Goal: Task Accomplishment & Management: Complete application form

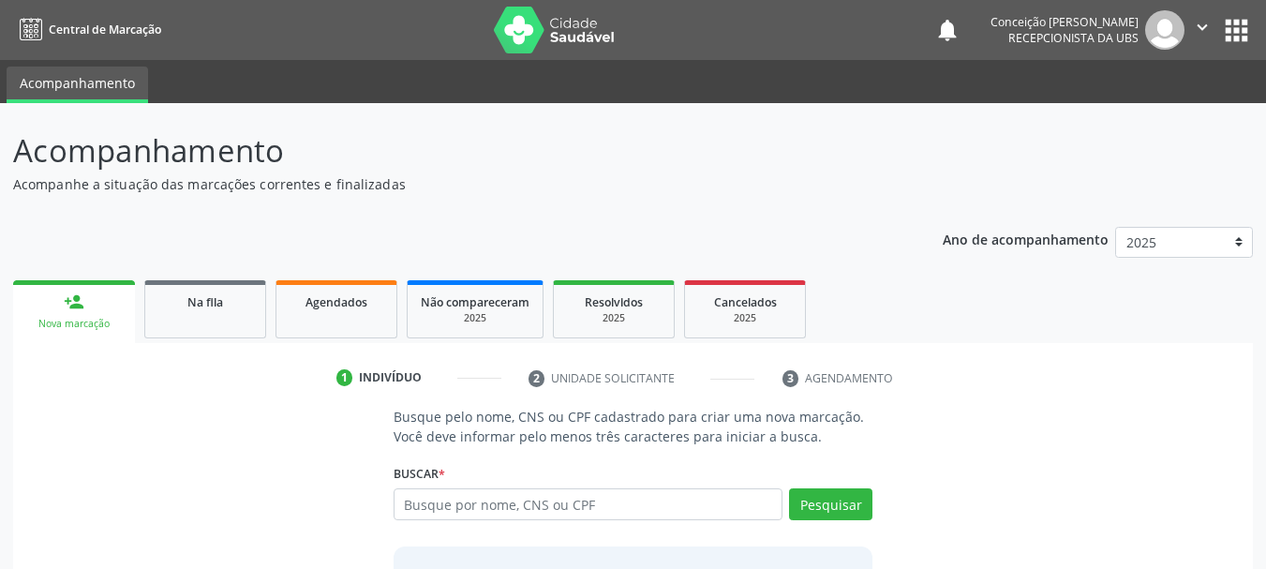
click at [531, 504] on input "text" at bounding box center [589, 504] width 390 height 32
click at [833, 511] on button "Pesquisar" at bounding box center [830, 504] width 83 height 32
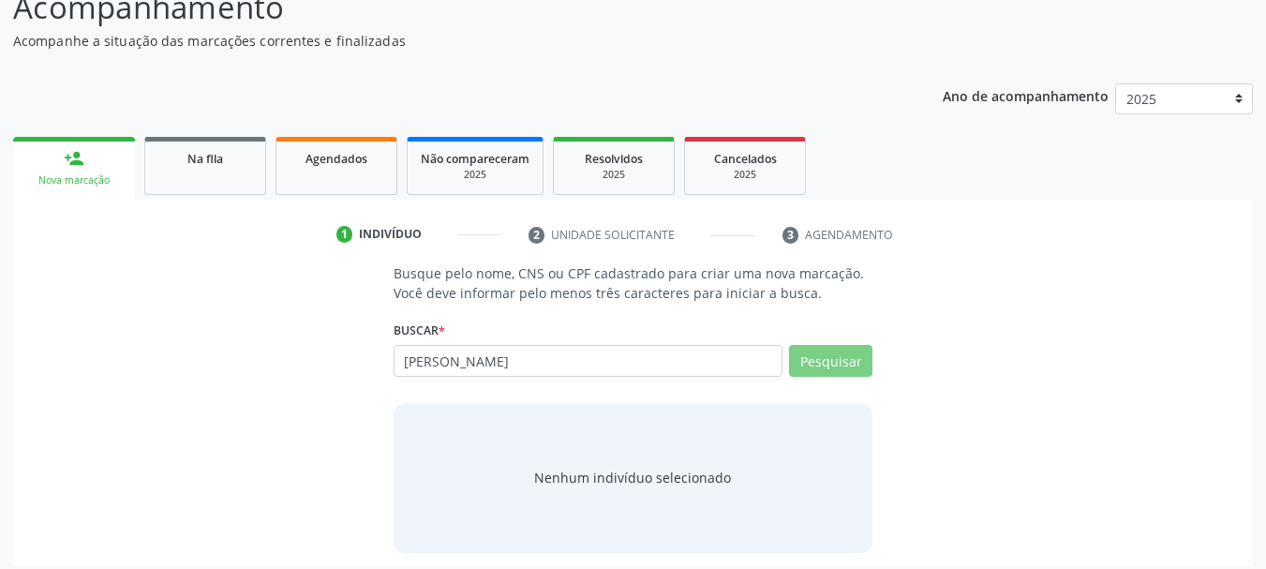
scroll to position [154, 0]
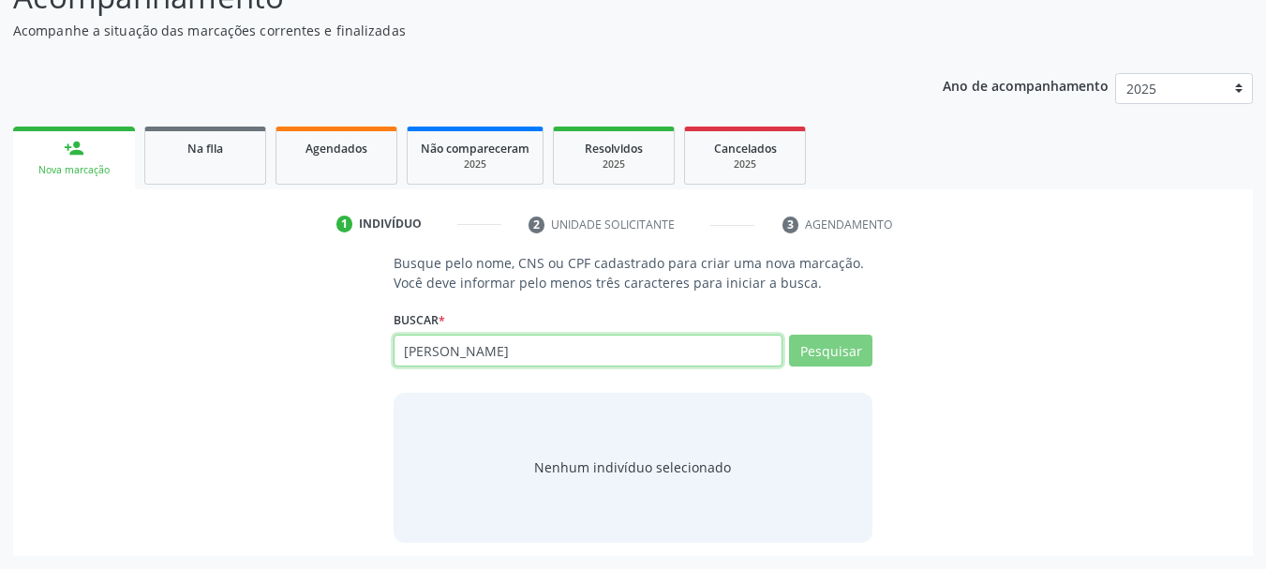
click at [641, 365] on input "raile souza rios" at bounding box center [589, 351] width 390 height 32
type input "r"
click at [651, 357] on input "text" at bounding box center [589, 351] width 390 height 32
type input "12428564552"
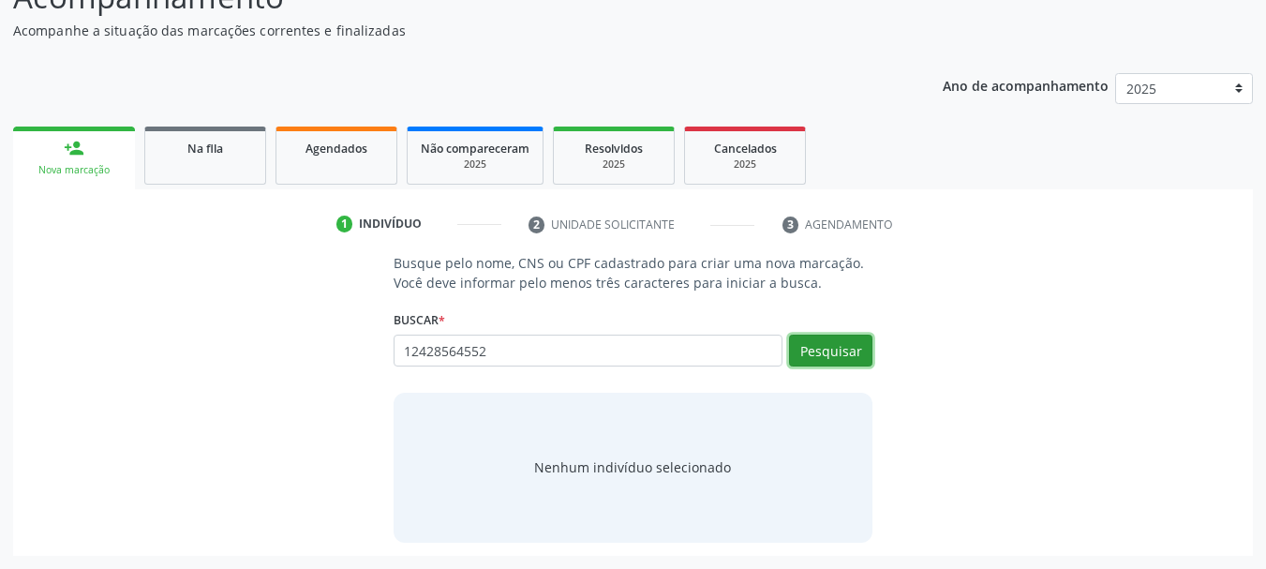
click at [847, 352] on button "Pesquisar" at bounding box center [830, 351] width 83 height 32
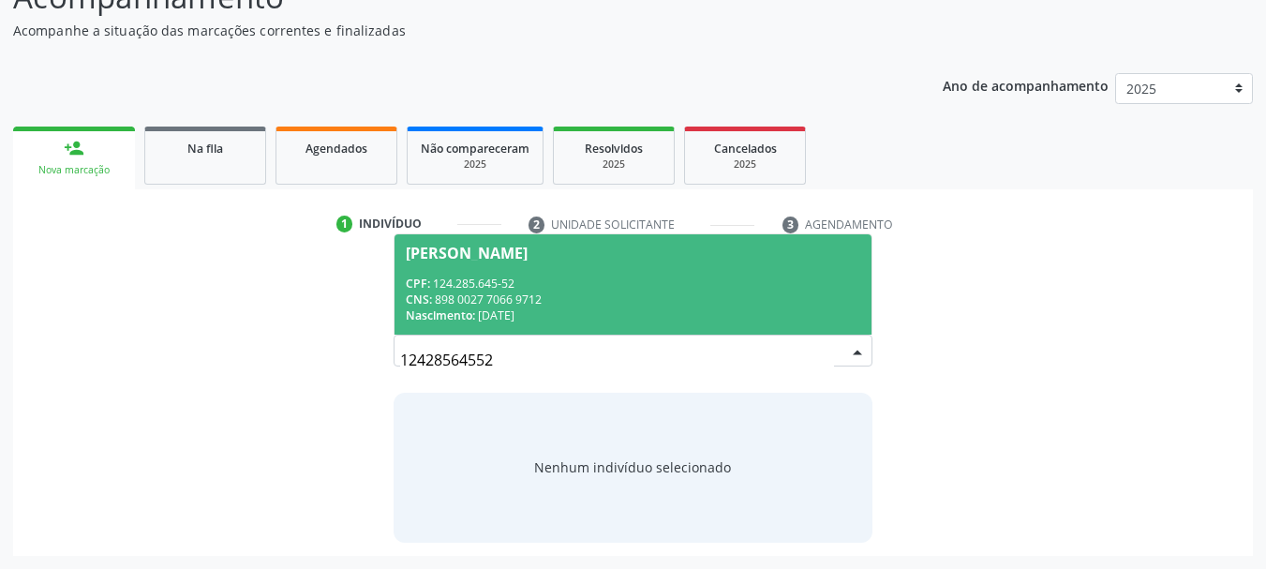
click at [594, 269] on span "Raile Souza Rios CPF: 124.285.645-52 CNS: 898 0027 7066 9712 Nascimento: 16/12/…" at bounding box center [634, 284] width 478 height 100
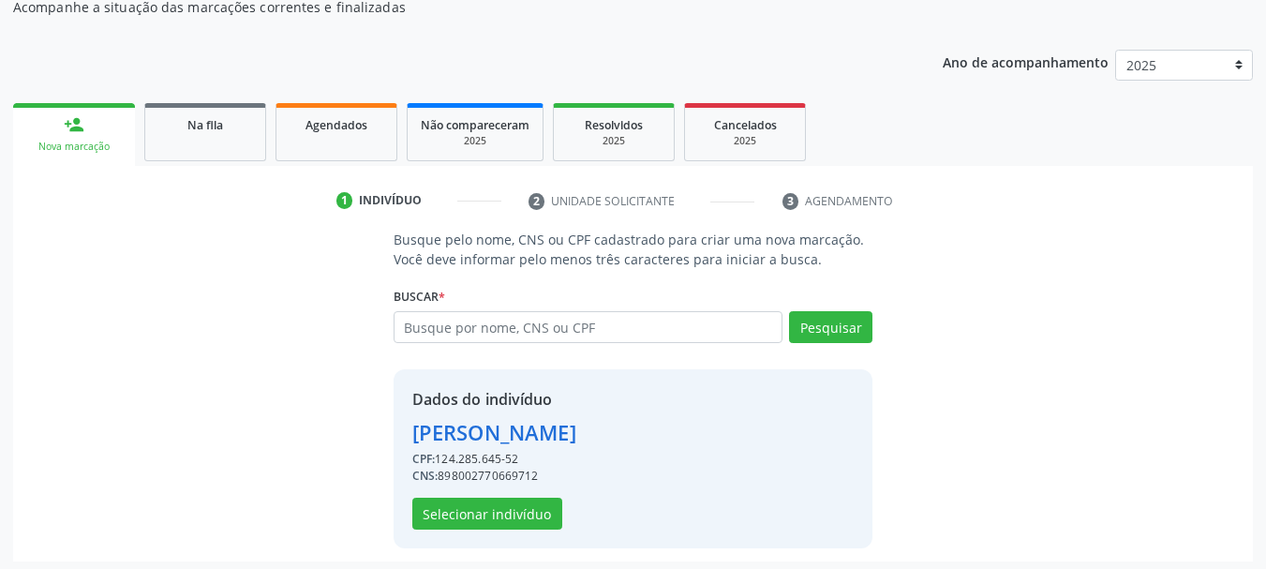
scroll to position [183, 0]
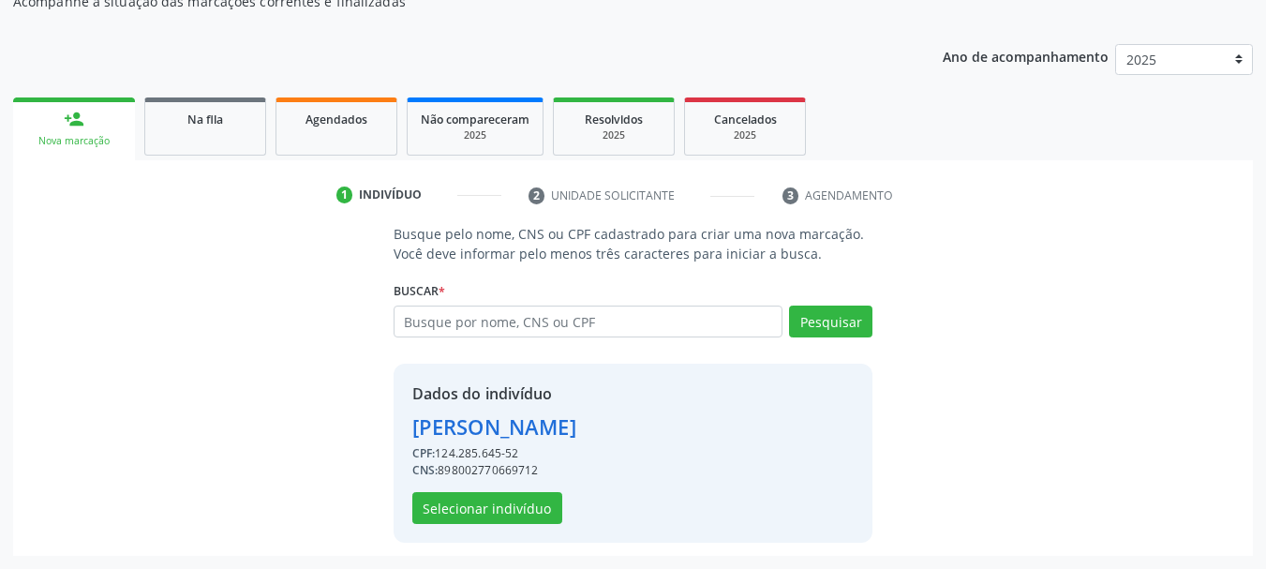
click at [501, 528] on div "Dados do indivíduo Raile Souza Rios CPF: 124.285.645-52 CNS: 898002770669712 Se…" at bounding box center [634, 453] width 480 height 179
click at [500, 520] on button "Selecionar indivíduo" at bounding box center [487, 508] width 150 height 32
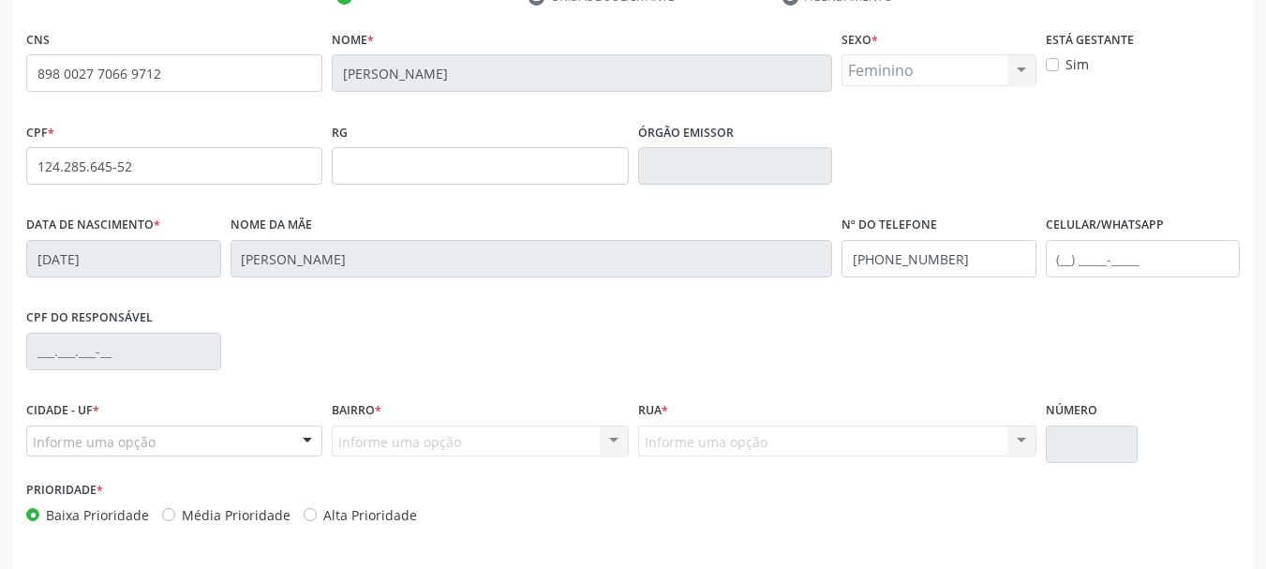
scroll to position [447, 0]
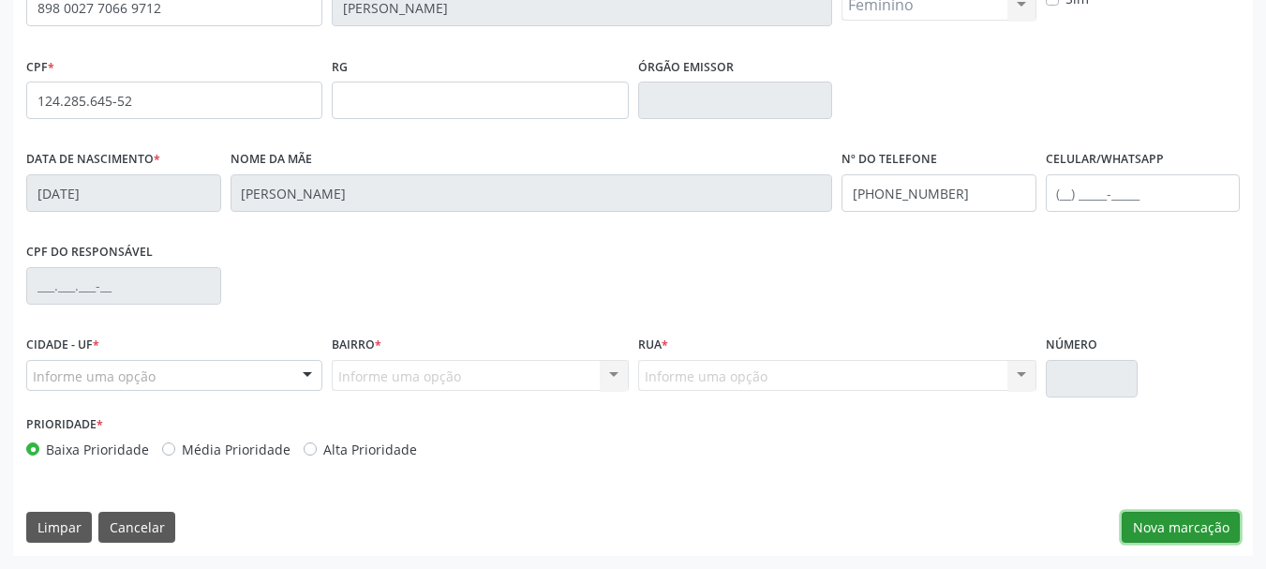
click at [1167, 527] on button "Nova marcação" at bounding box center [1181, 528] width 118 height 32
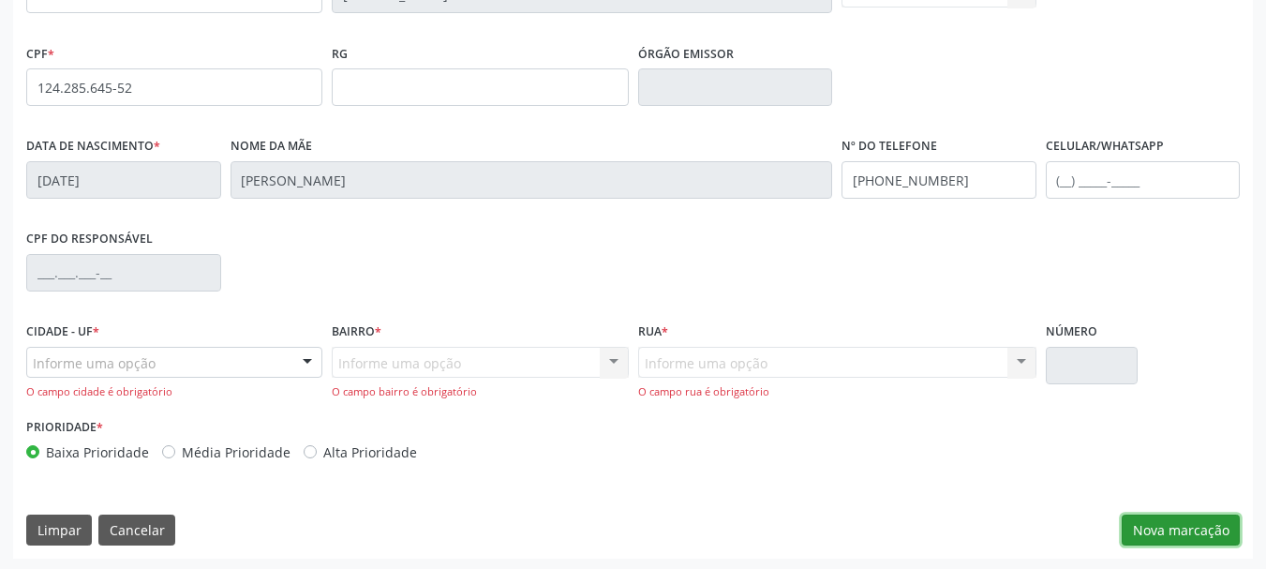
scroll to position [463, 0]
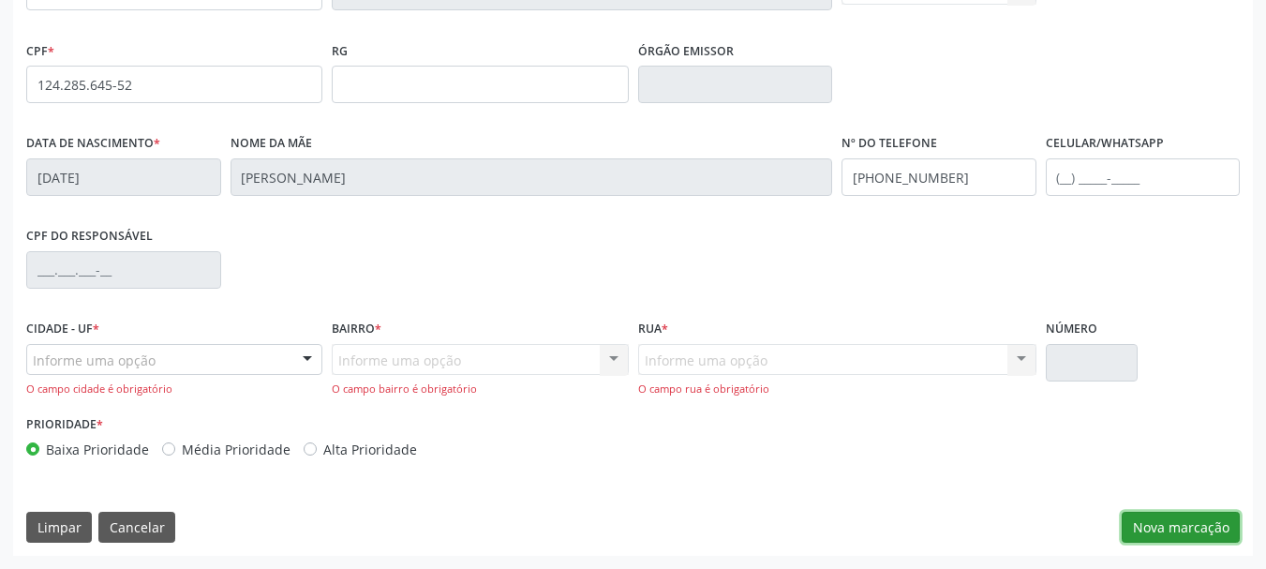
click at [1163, 527] on button "Nova marcação" at bounding box center [1181, 528] width 118 height 32
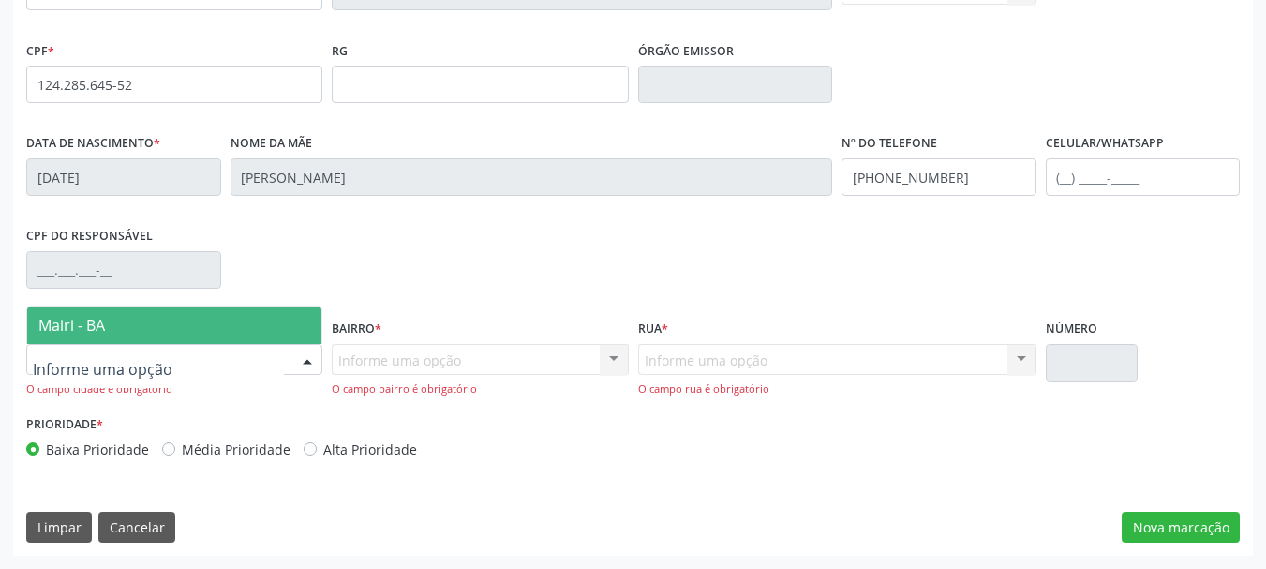
click at [302, 356] on div at bounding box center [307, 361] width 28 height 32
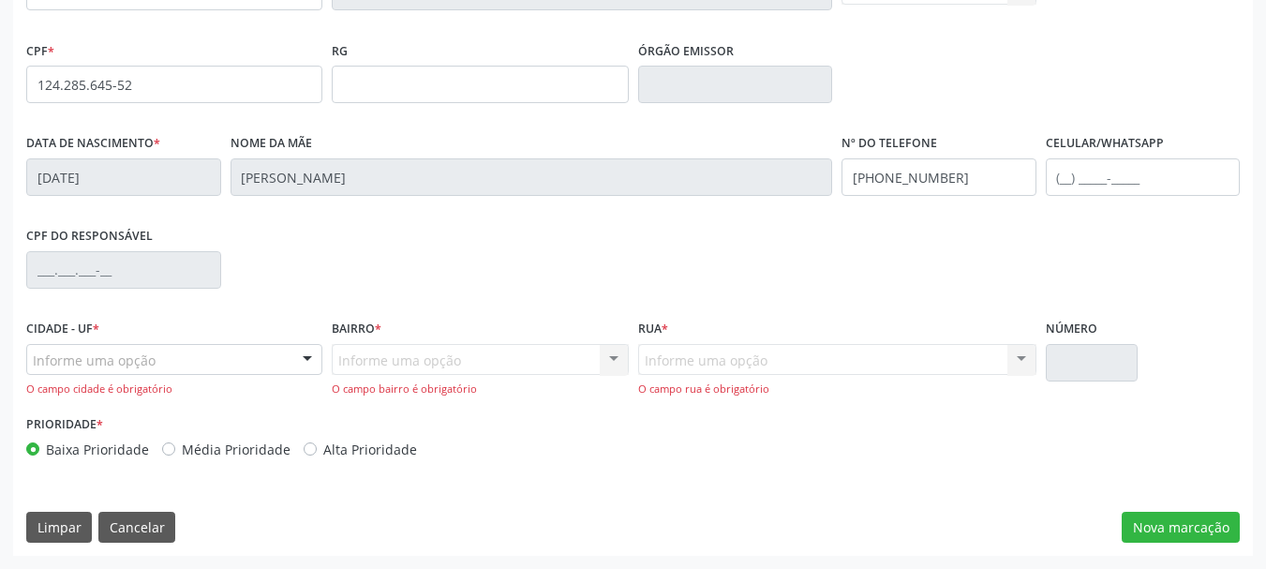
click at [302, 356] on div at bounding box center [307, 361] width 28 height 32
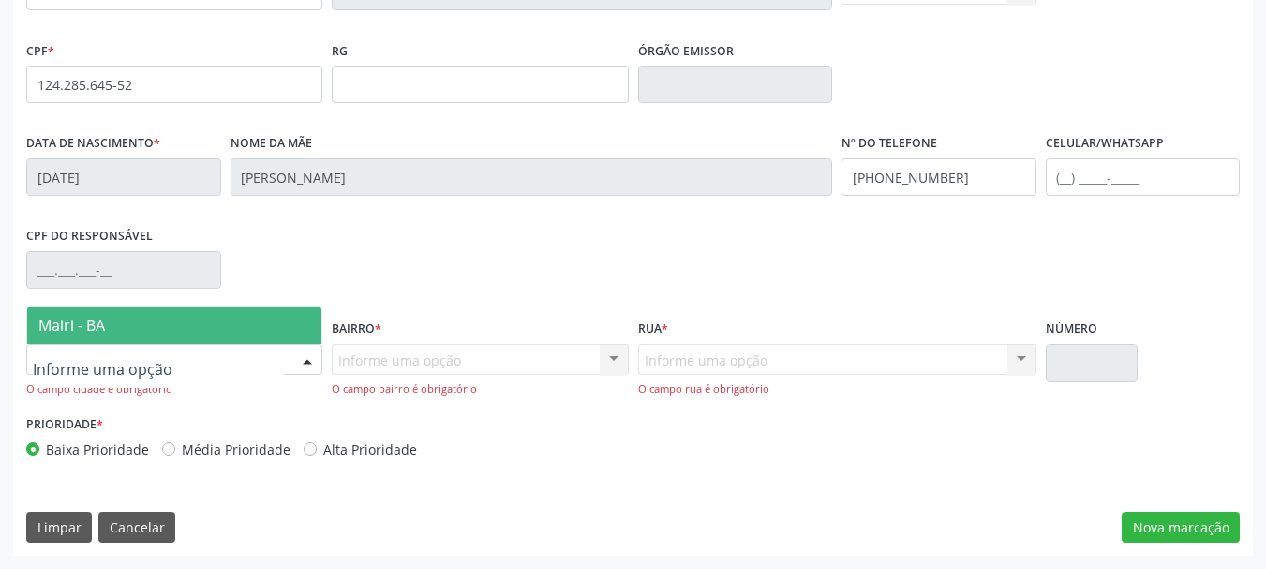
click at [288, 322] on span "Mairi - BA" at bounding box center [174, 325] width 294 height 37
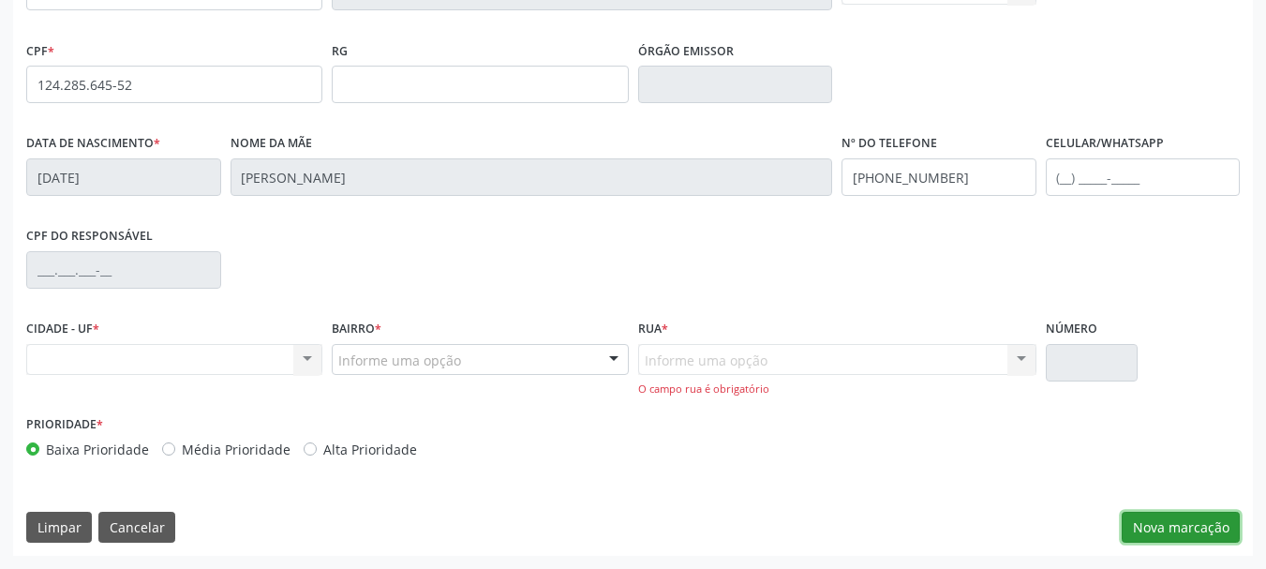
click at [1182, 527] on button "Nova marcação" at bounding box center [1181, 528] width 118 height 32
click at [302, 354] on div "Nenhum resultado encontrado para: " " Não há nenhuma opção para ser exibida." at bounding box center [174, 360] width 296 height 32
click at [305, 360] on div "Nenhum resultado encontrado para: " " Não há nenhuma opção para ser exibida." at bounding box center [174, 360] width 296 height 32
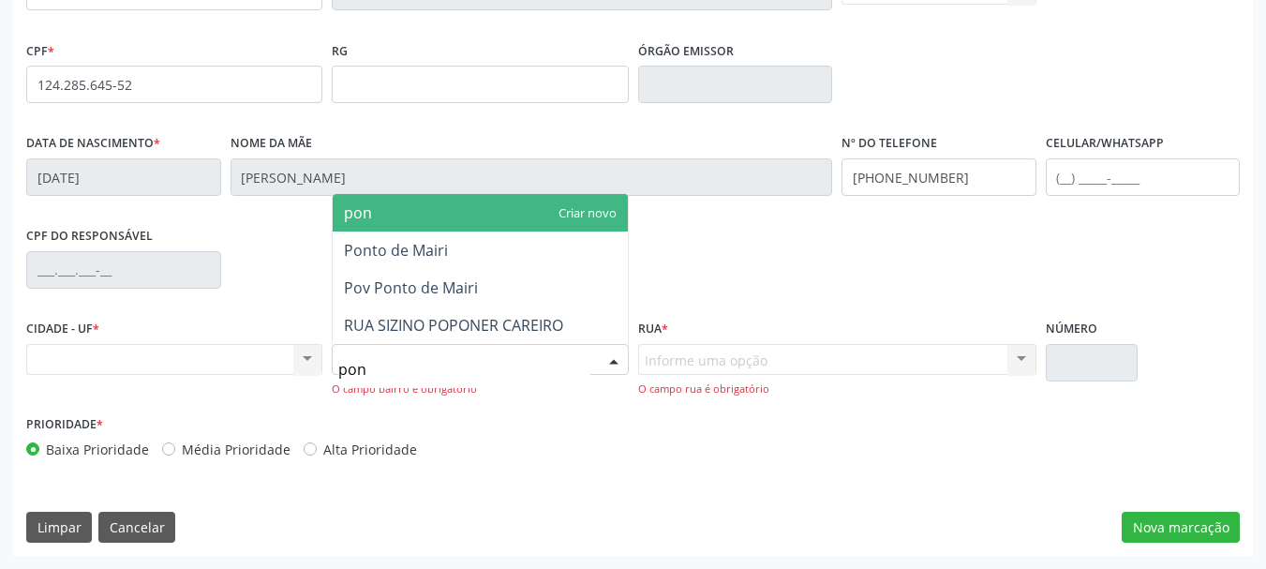
type input "pont"
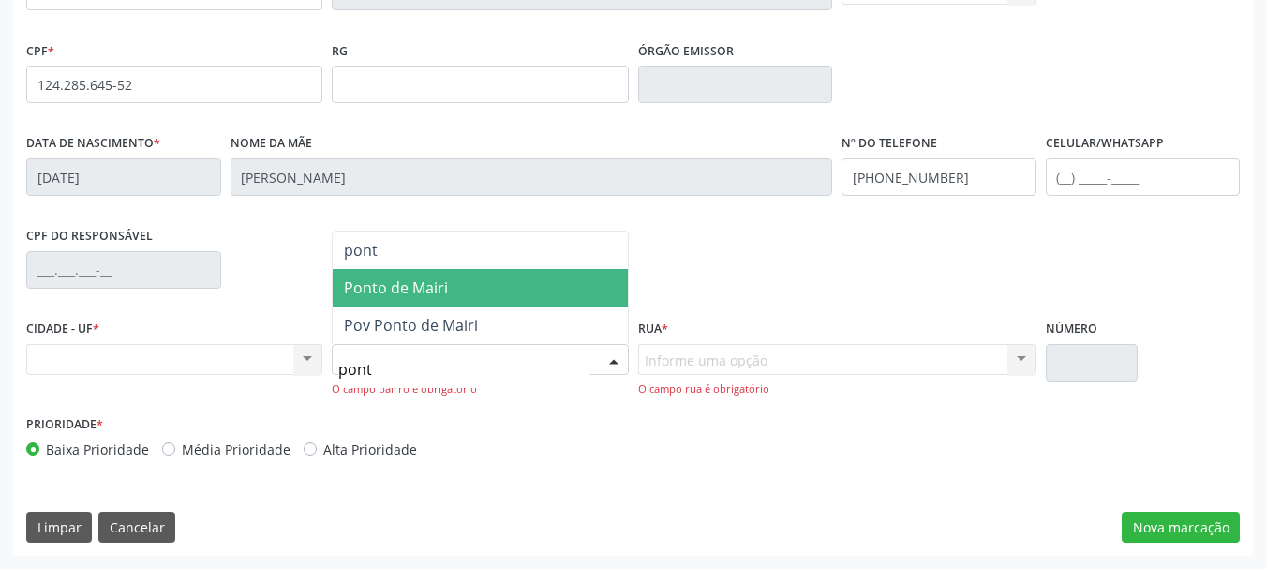
click at [412, 286] on span "Ponto de Mairi" at bounding box center [396, 287] width 104 height 21
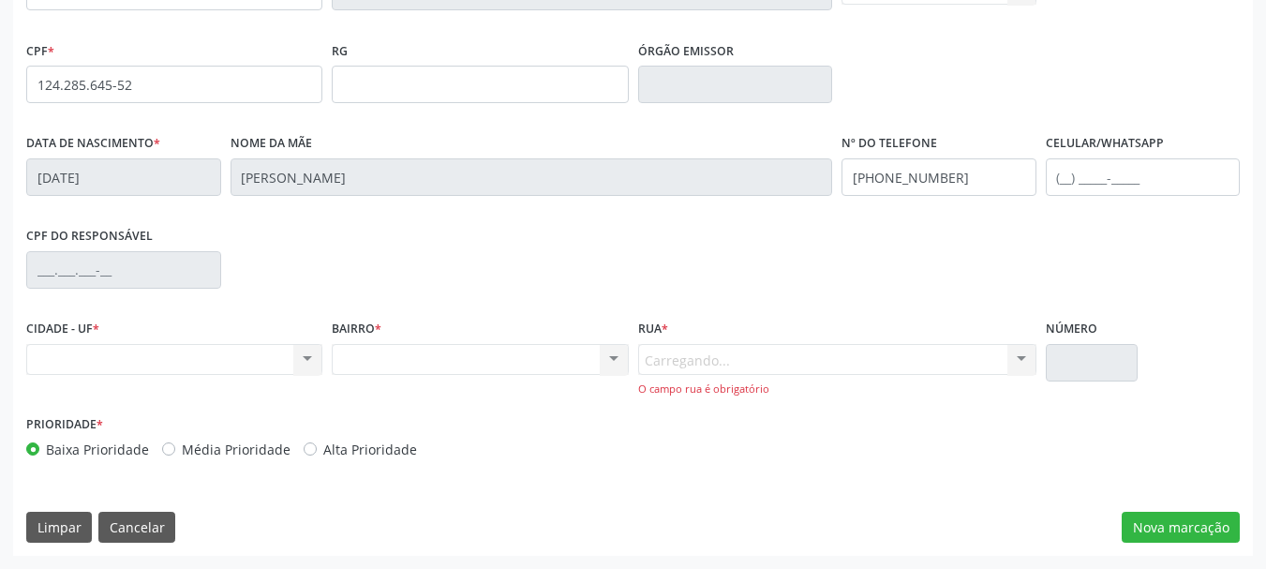
scroll to position [447, 0]
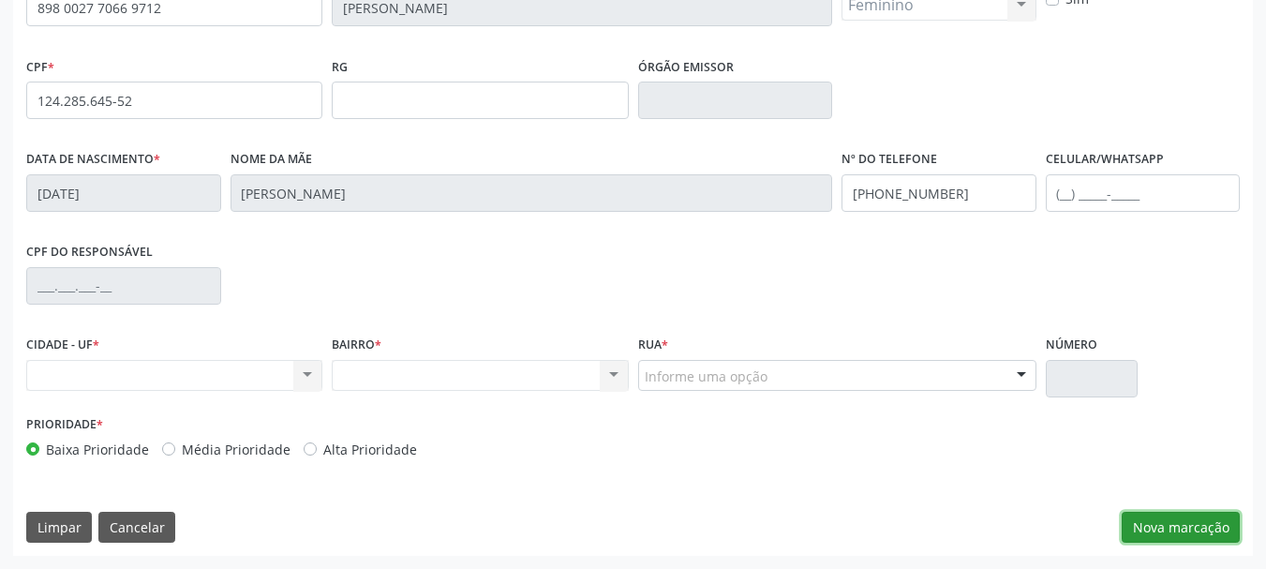
click at [1157, 517] on button "Nova marcação" at bounding box center [1181, 528] width 118 height 32
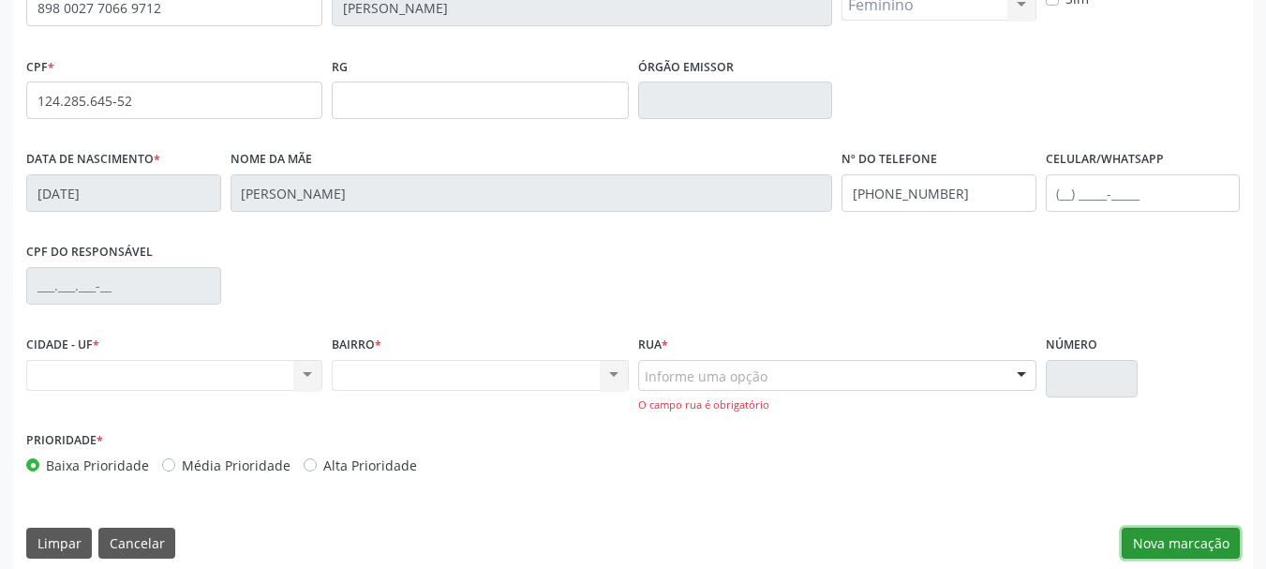
click at [1161, 546] on button "Nova marcação" at bounding box center [1181, 544] width 118 height 32
click at [291, 381] on div "Nenhum resultado encontrado para: " " Não há nenhuma opção para ser exibida." at bounding box center [174, 376] width 296 height 32
click at [447, 374] on div "Nenhum resultado encontrado para: " " Não há nenhuma opção para ser exibida." at bounding box center [480, 376] width 296 height 32
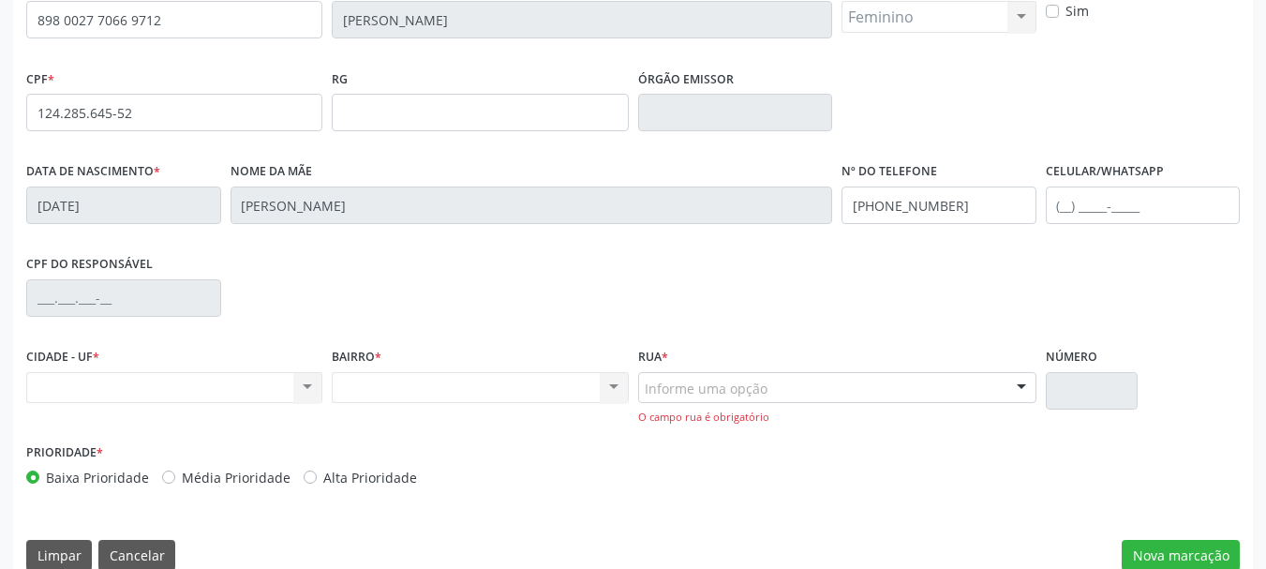
scroll to position [353, 0]
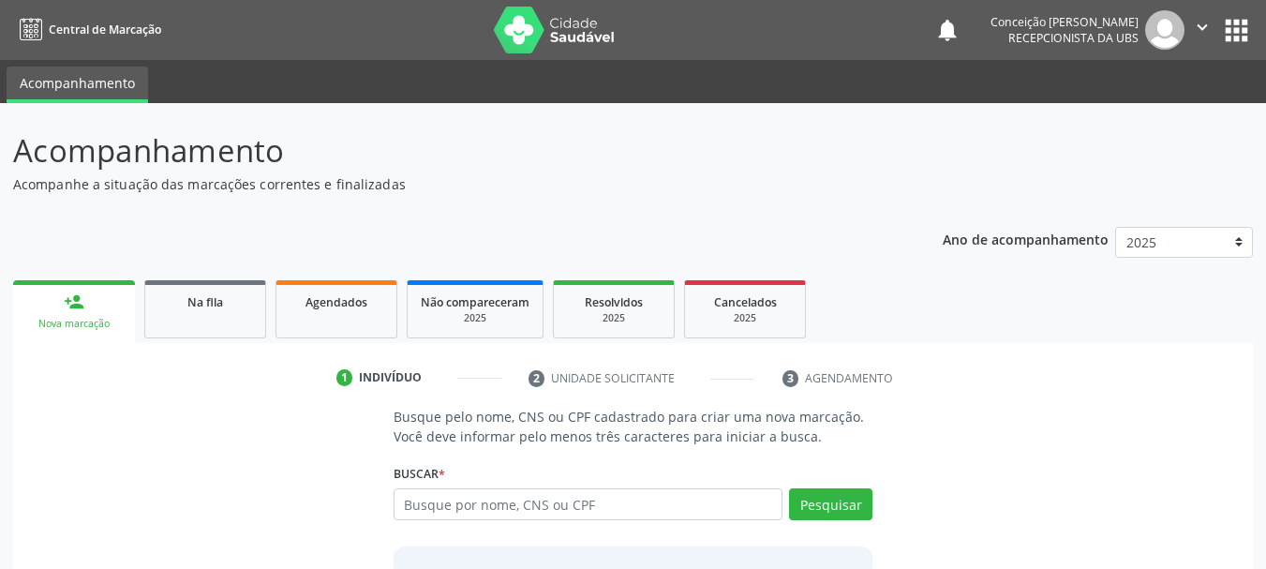
click at [505, 506] on input "text" at bounding box center [589, 504] width 390 height 32
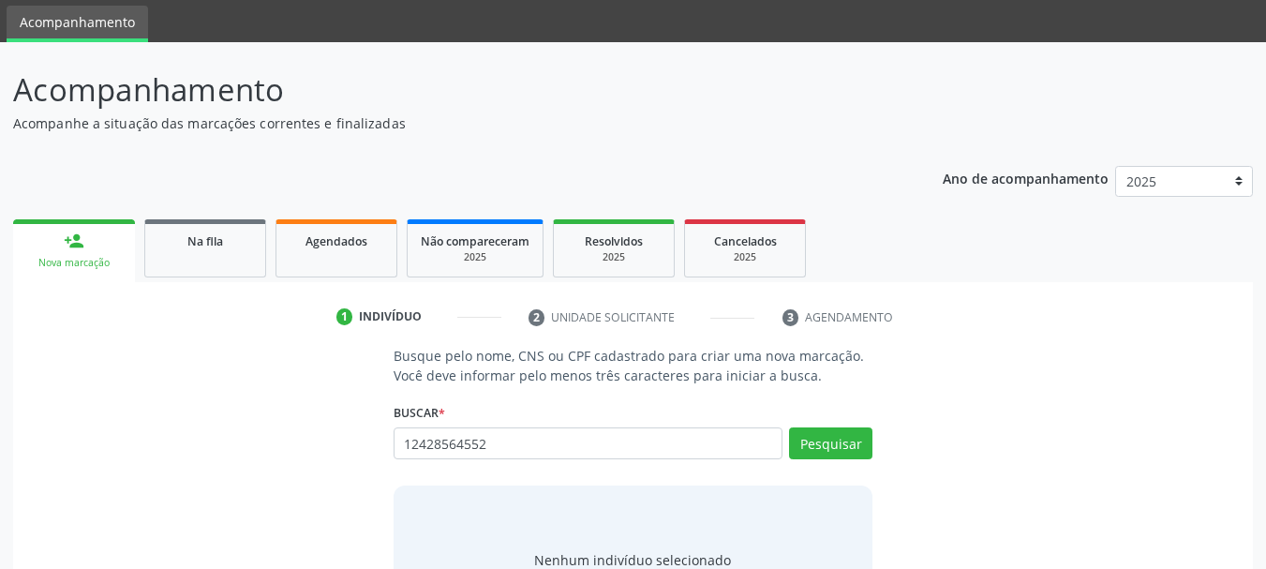
scroll to position [94, 0]
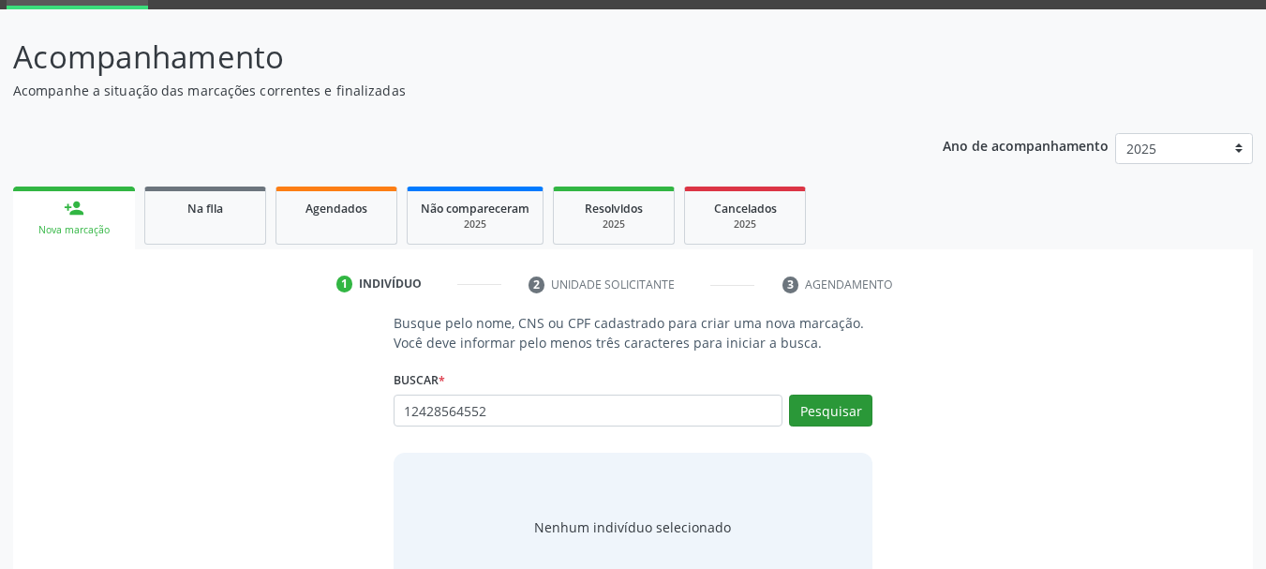
type input "12428564552"
click at [820, 420] on button "Pesquisar" at bounding box center [830, 411] width 83 height 32
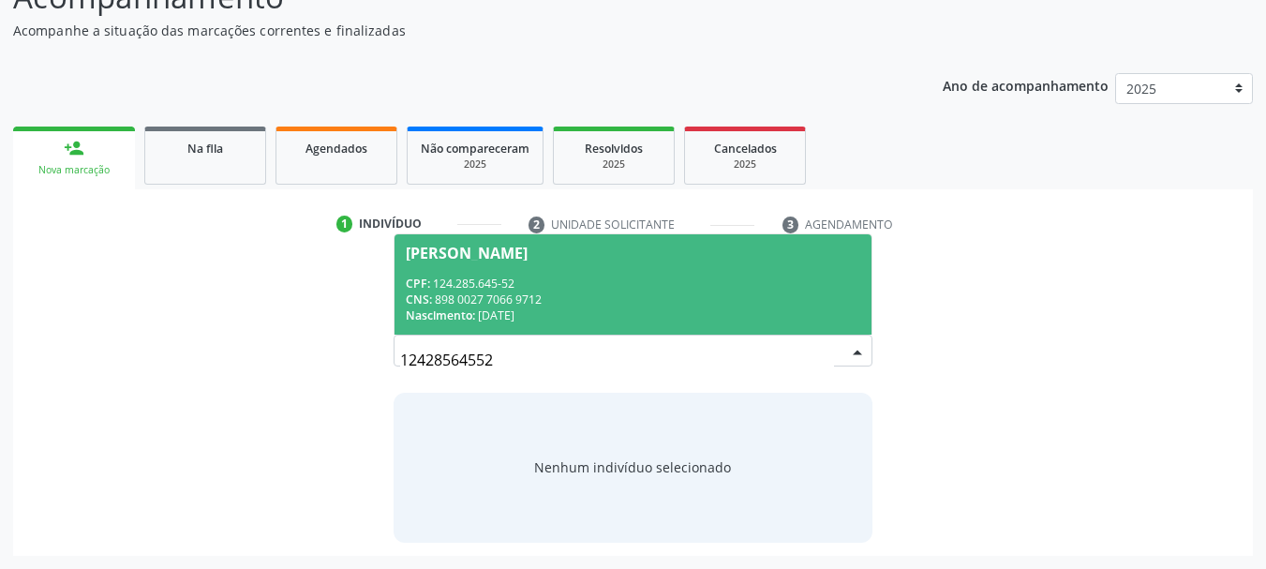
click at [603, 279] on div "CPF: 124.285.645-52" at bounding box center [634, 284] width 456 height 16
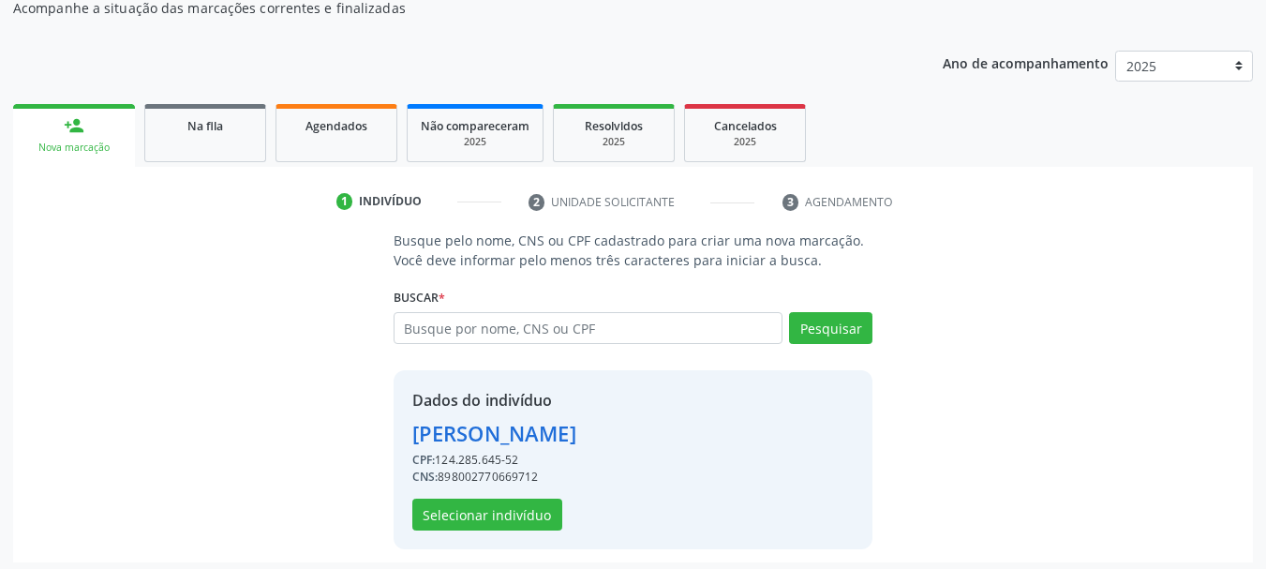
scroll to position [183, 0]
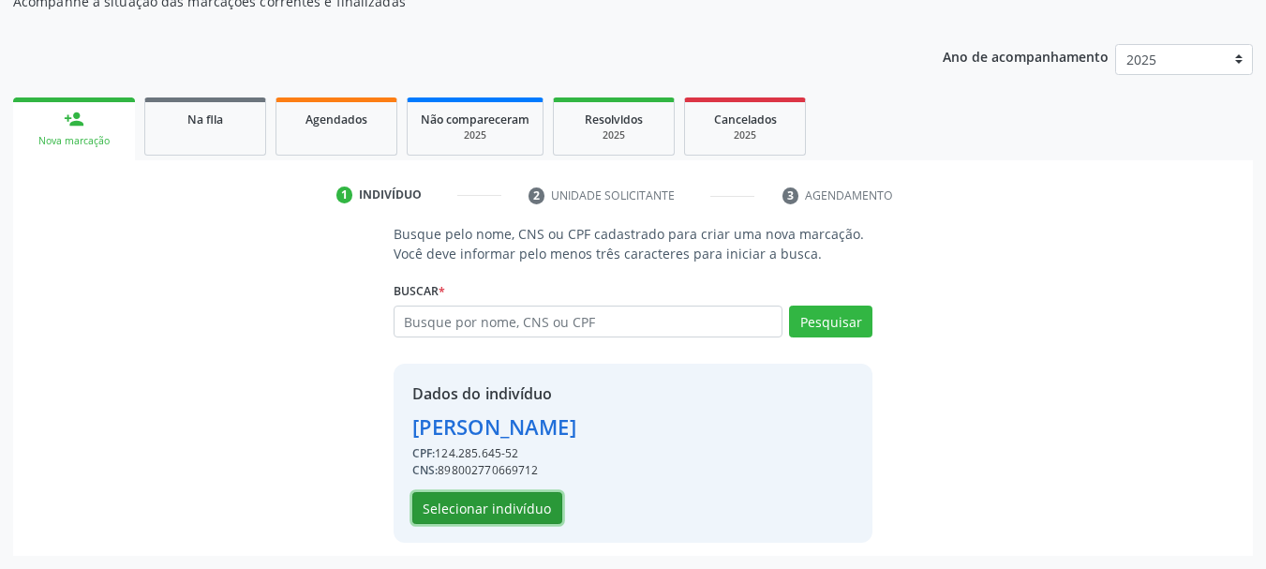
click at [519, 510] on button "Selecionar indivíduo" at bounding box center [487, 508] width 150 height 32
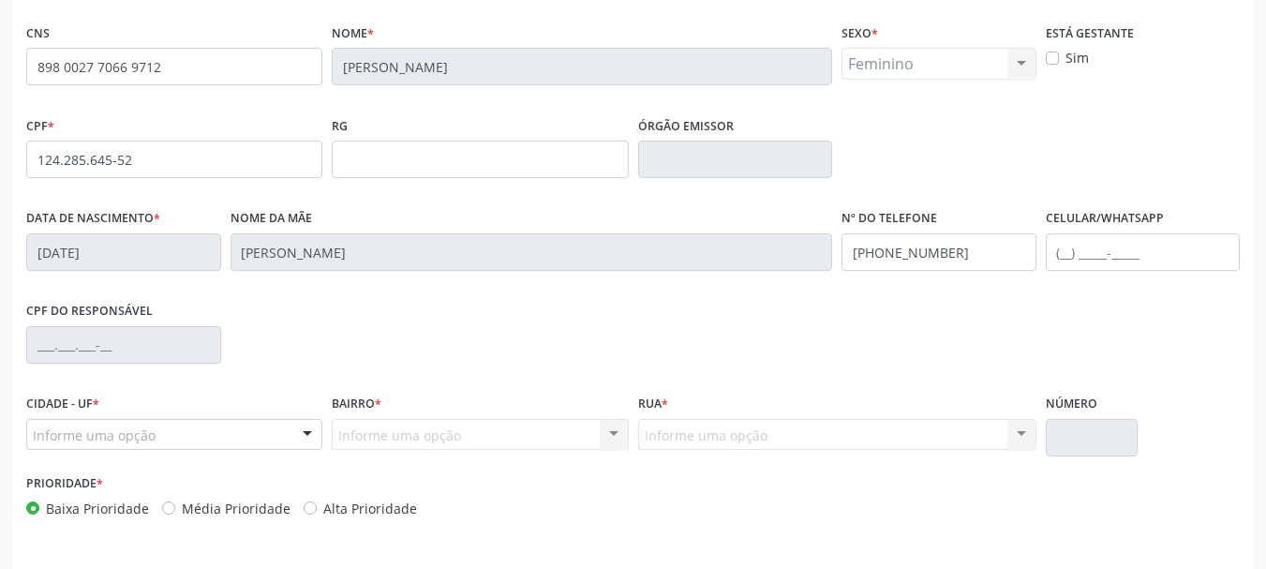
scroll to position [447, 0]
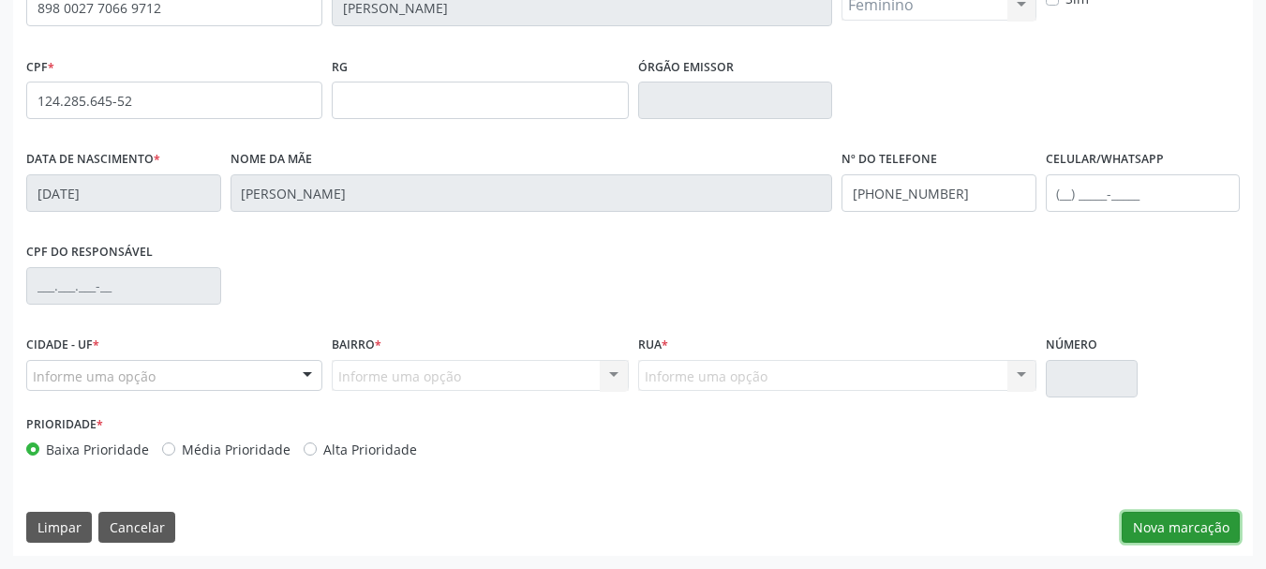
click at [1177, 525] on button "Nova marcação" at bounding box center [1181, 528] width 118 height 32
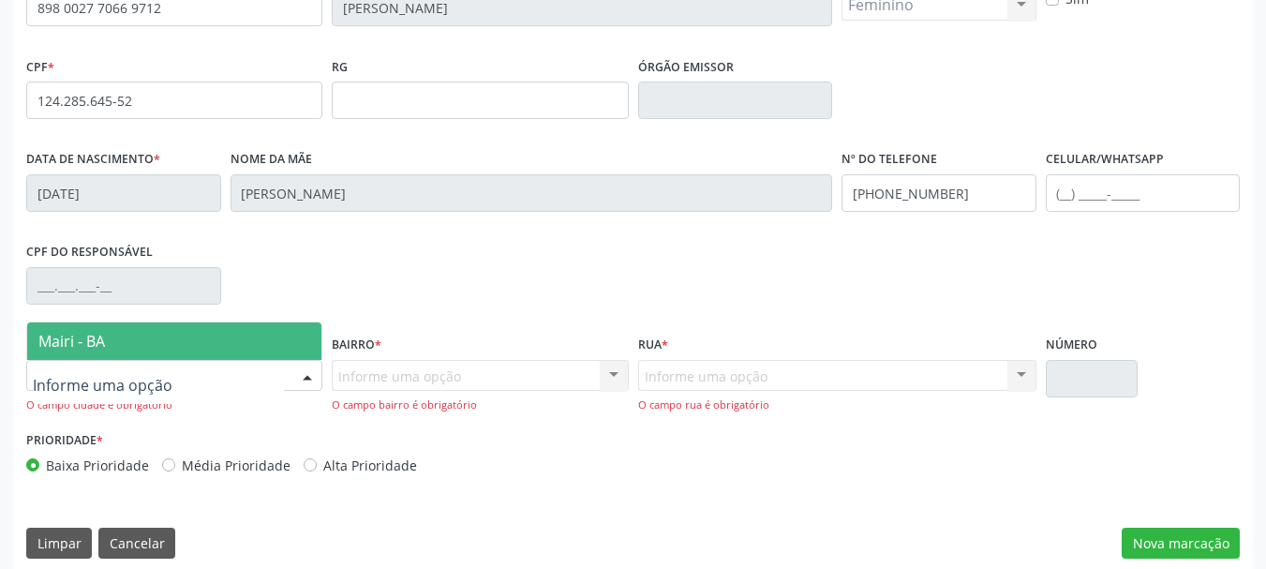
click at [304, 380] on div at bounding box center [307, 377] width 28 height 32
click at [202, 338] on span "Mairi - BA" at bounding box center [174, 340] width 294 height 37
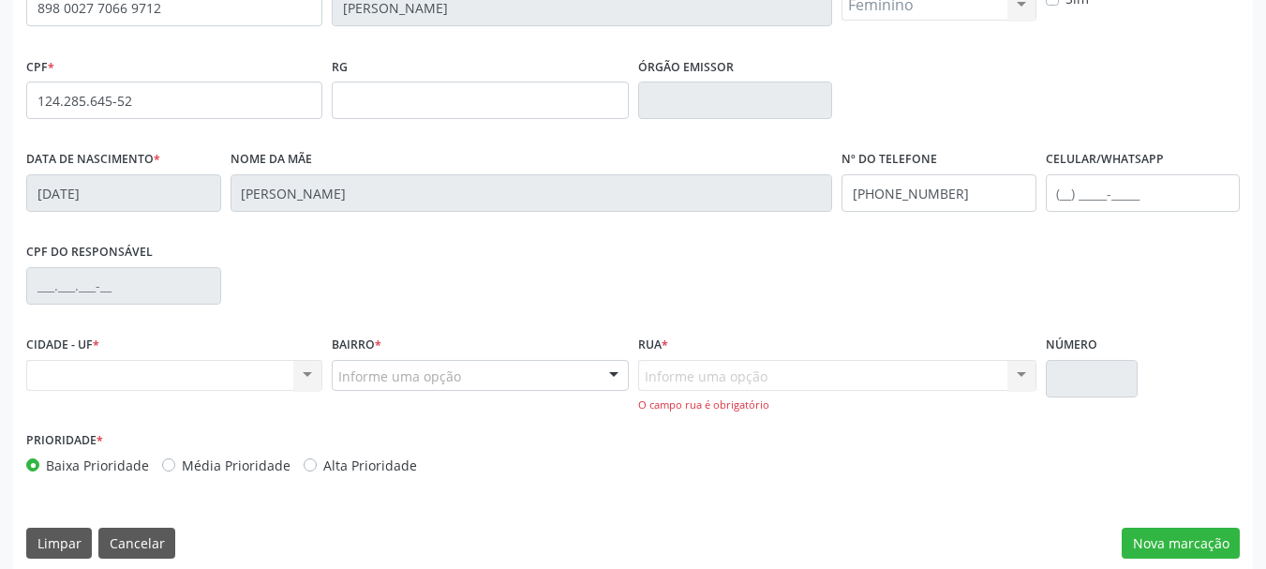
click at [769, 373] on div "Informe uma opção Nenhum resultado encontrado para: " " Nenhuma opção encontrad…" at bounding box center [837, 386] width 398 height 53
click at [770, 376] on div "Informe uma opção Nenhum resultado encontrado para: " " Nenhuma opção encontrad…" at bounding box center [837, 386] width 398 height 53
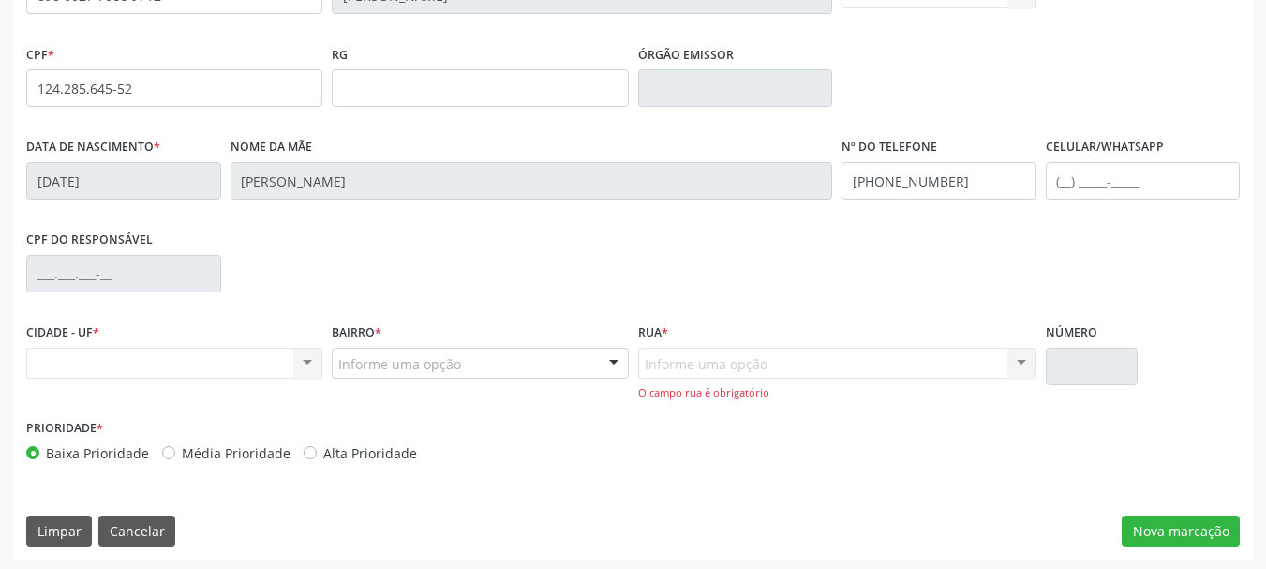
scroll to position [463, 0]
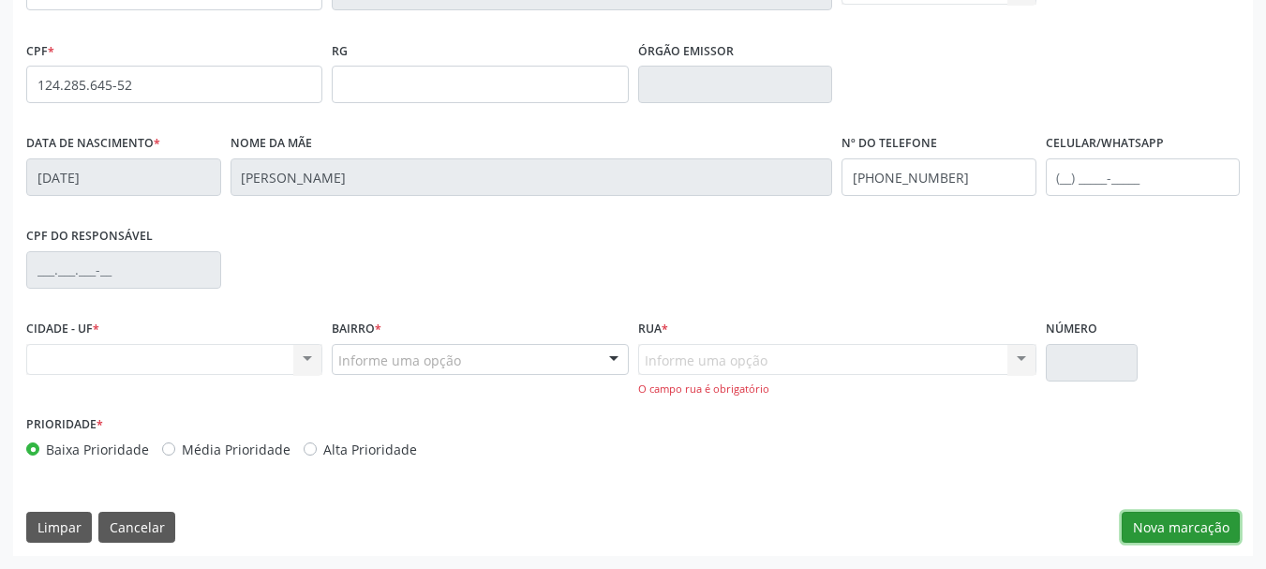
click at [1208, 530] on button "Nova marcação" at bounding box center [1181, 528] width 118 height 32
click at [611, 358] on div at bounding box center [614, 361] width 28 height 32
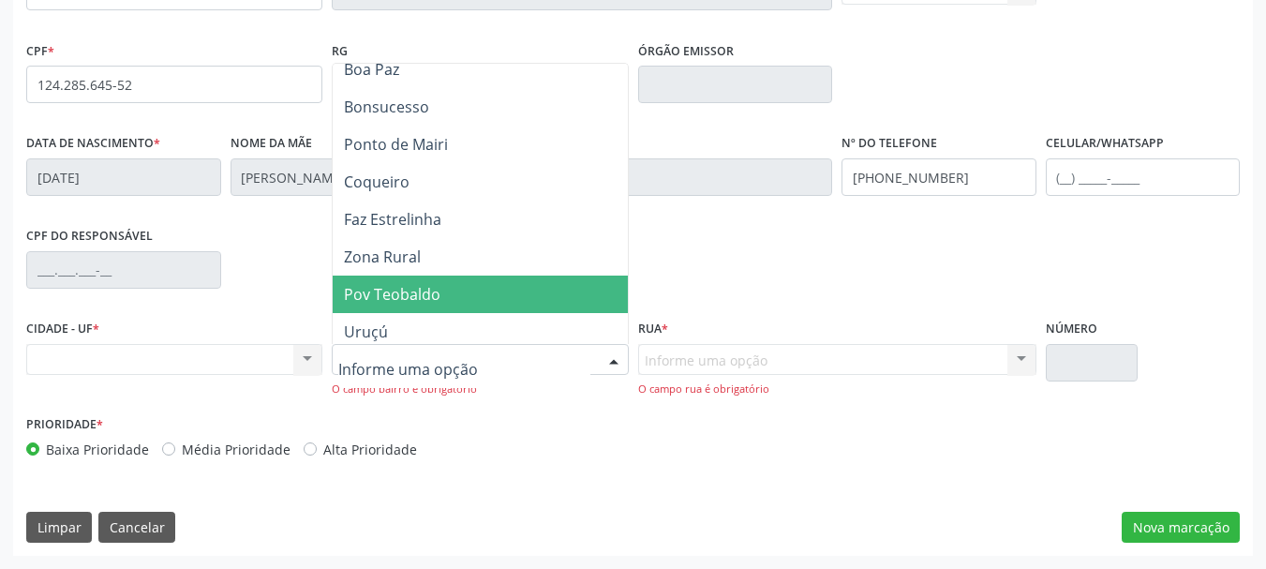
scroll to position [281, 0]
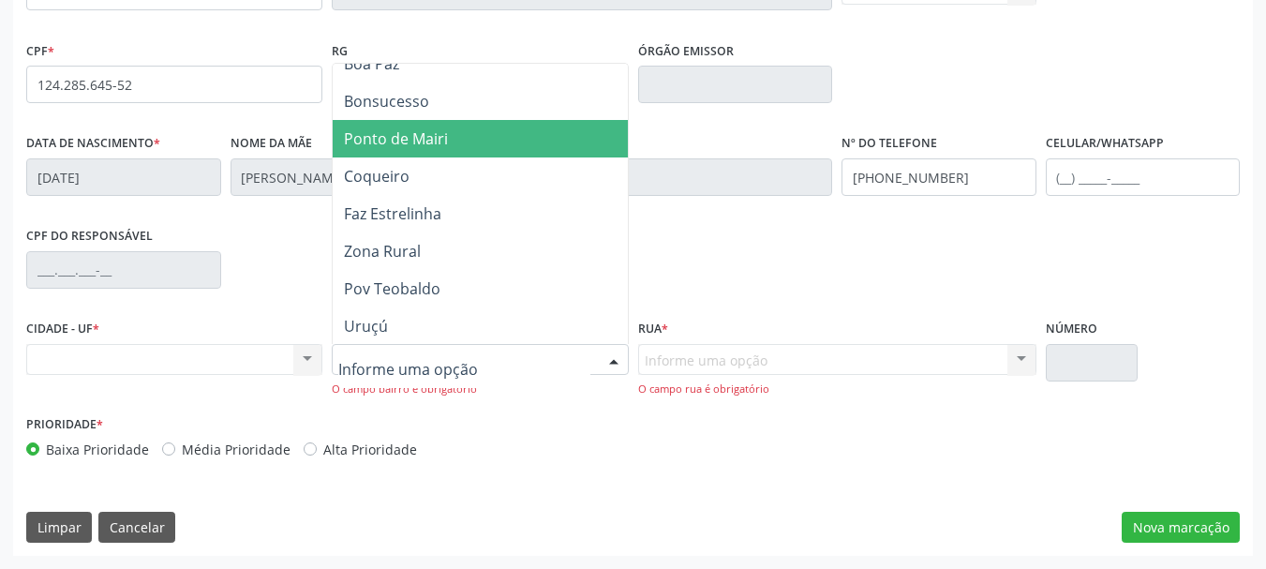
click at [473, 146] on span "Ponto de Mairi" at bounding box center [480, 138] width 294 height 37
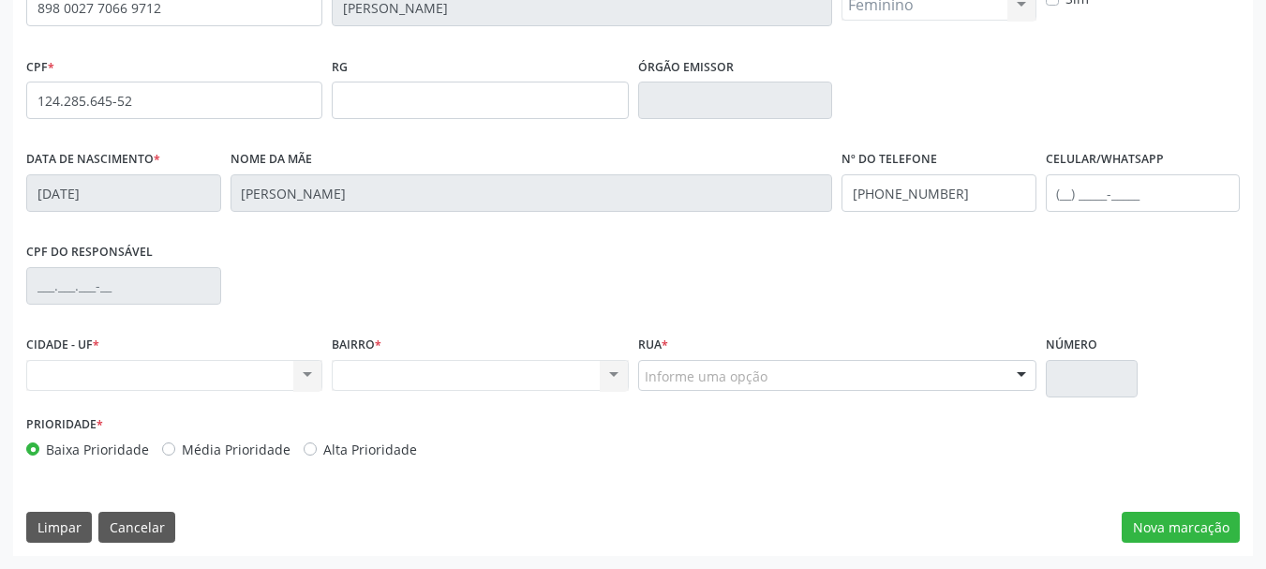
scroll to position [447, 0]
click at [1020, 379] on div at bounding box center [1022, 377] width 28 height 32
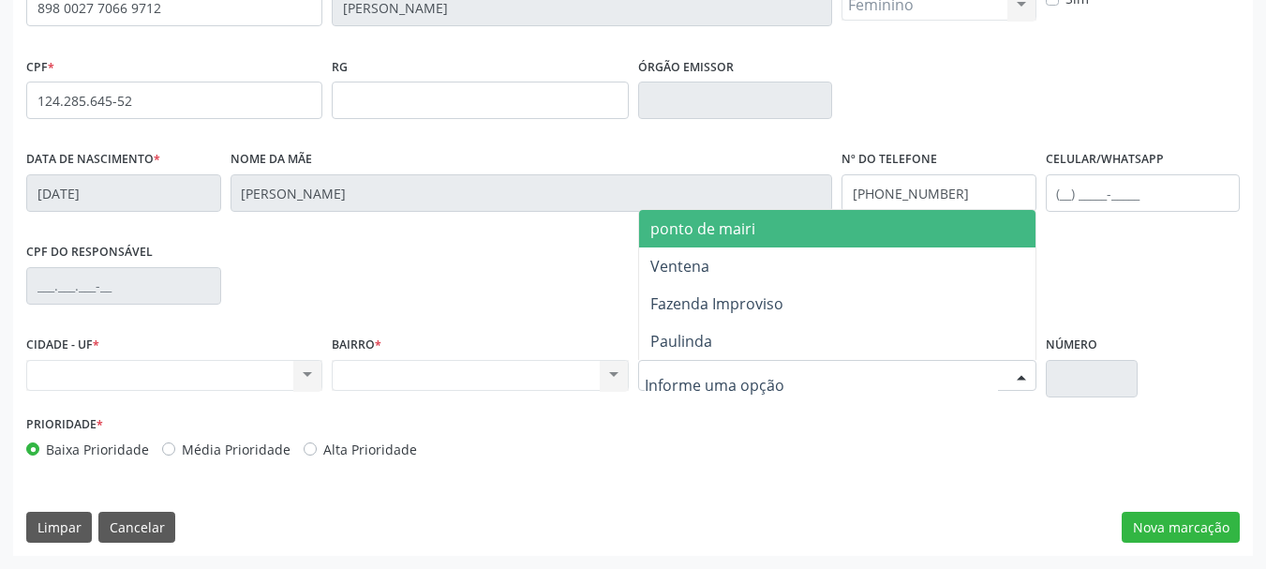
click at [728, 218] on span "ponto de mairi" at bounding box center [703, 228] width 105 height 21
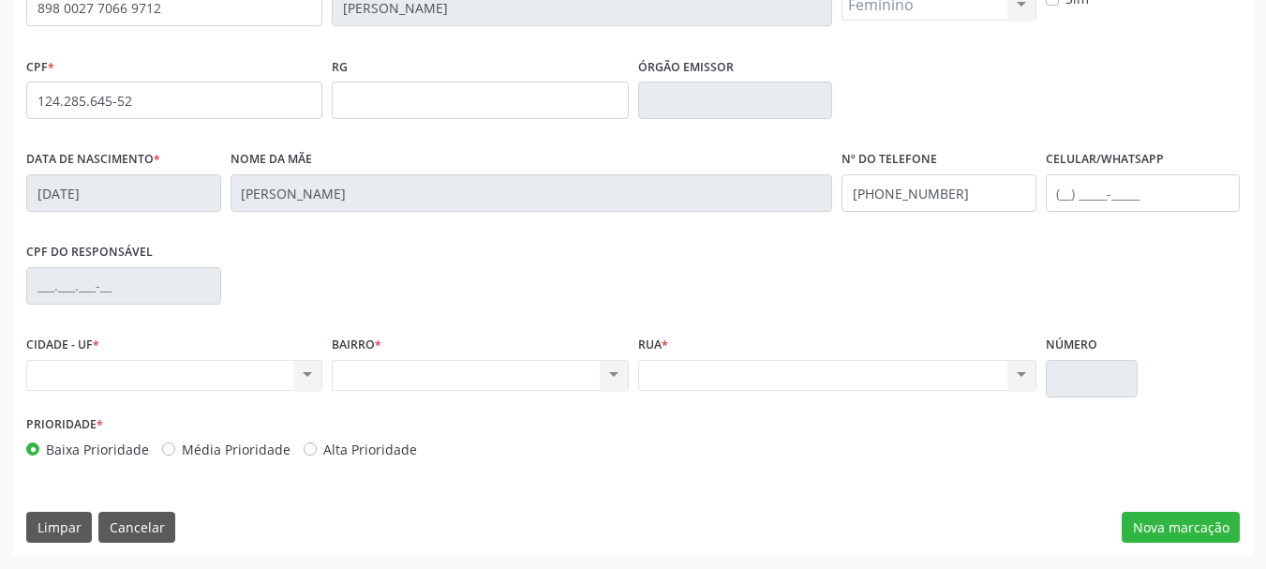
click at [874, 367] on div "Nenhum resultado encontrado para: " " Não há nenhuma opção para ser exibida." at bounding box center [837, 376] width 398 height 32
click at [1147, 519] on button "Nova marcação" at bounding box center [1181, 528] width 118 height 32
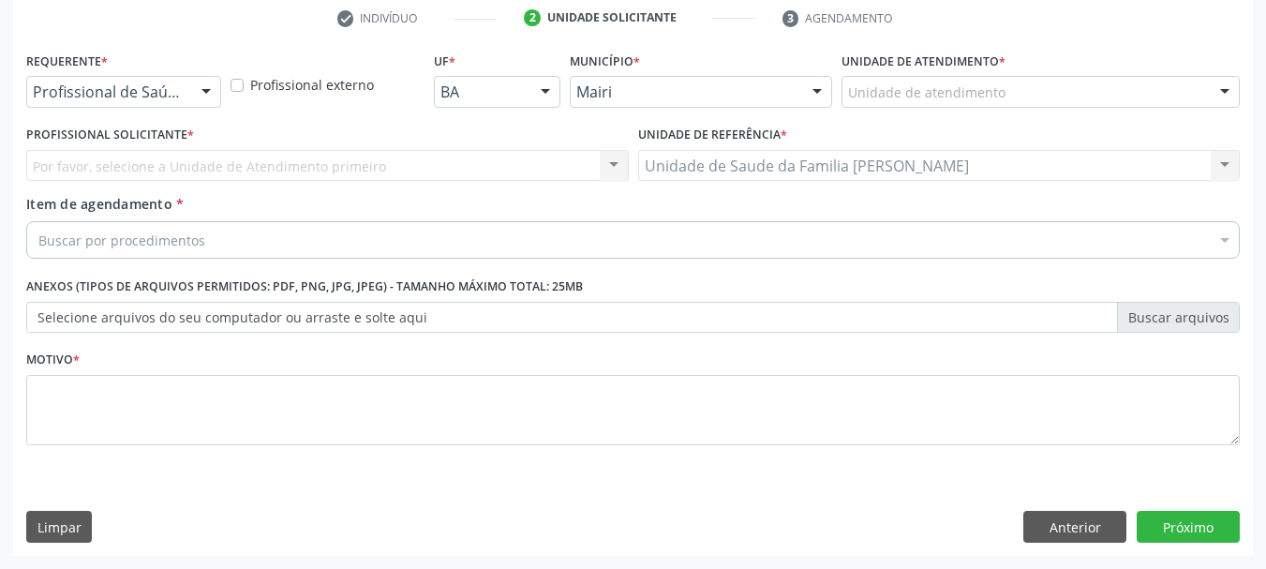
scroll to position [360, 0]
click at [924, 68] on label "Unidade de atendimento *" at bounding box center [924, 61] width 164 height 29
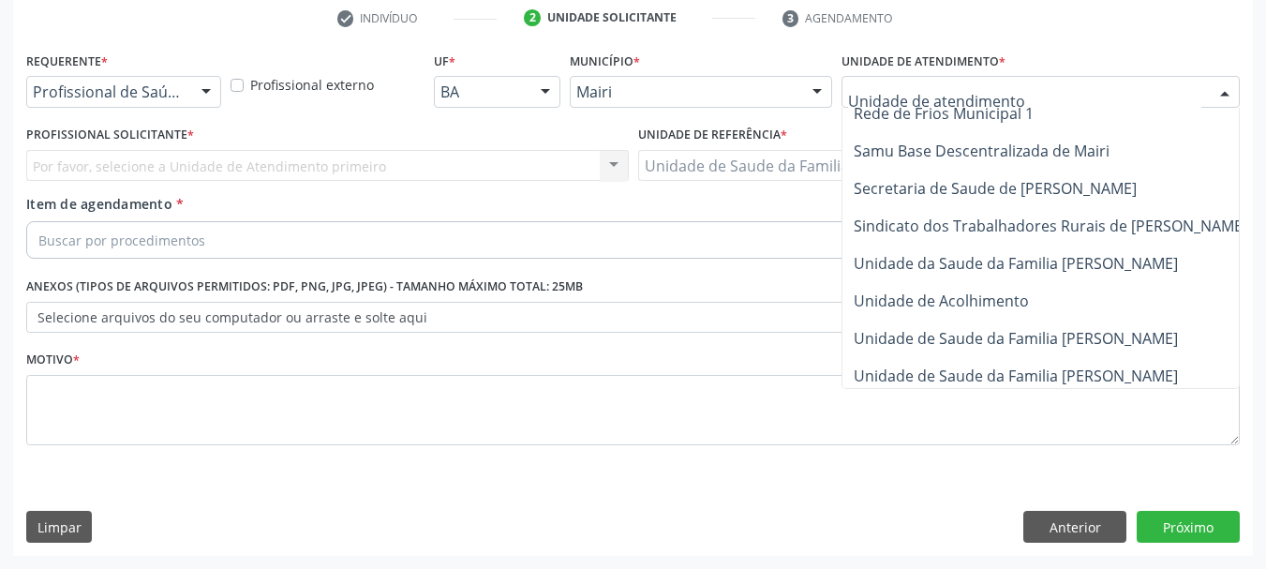
scroll to position [1421, 0]
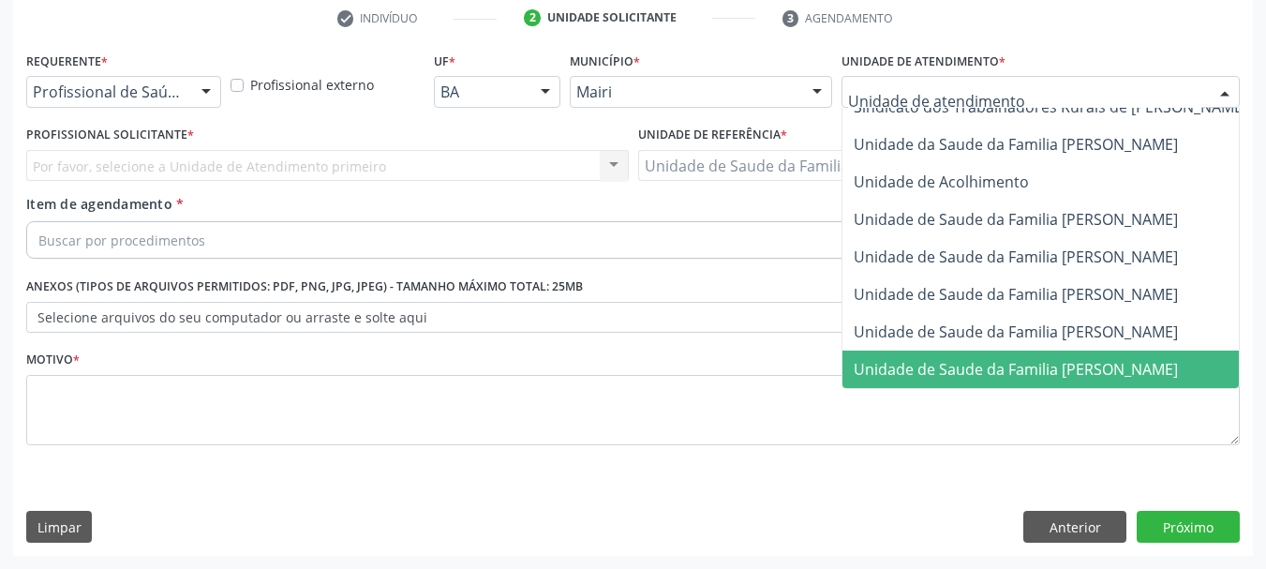
click at [1005, 351] on span "Unidade de Saude da Familia [PERSON_NAME]" at bounding box center [1085, 369] width 485 height 37
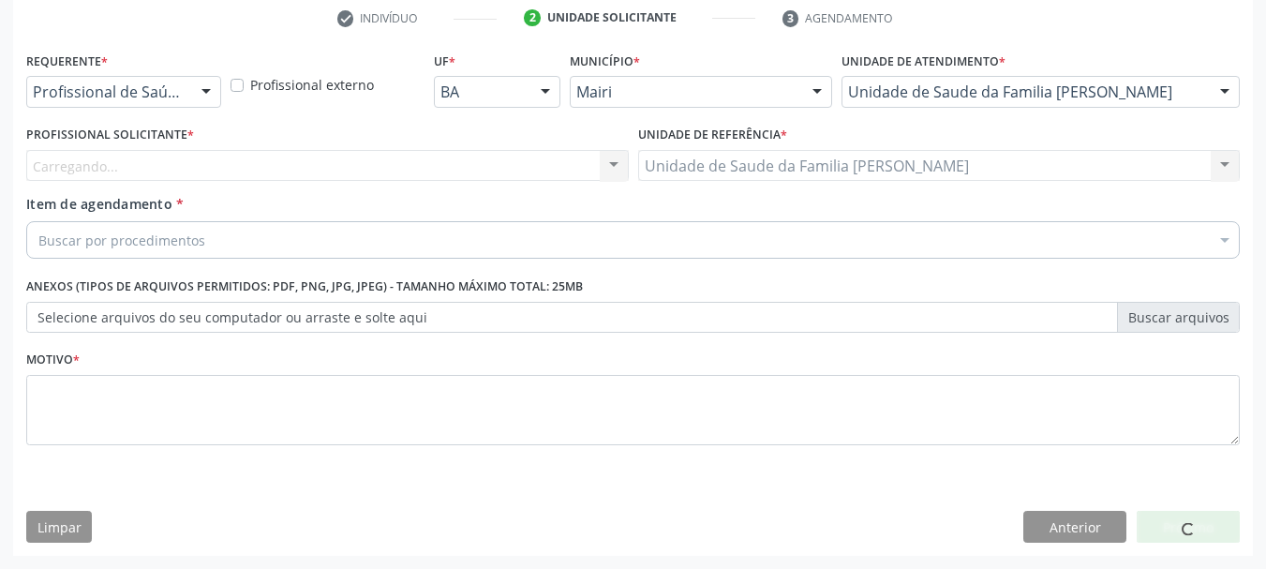
click at [602, 166] on div at bounding box center [614, 167] width 28 height 32
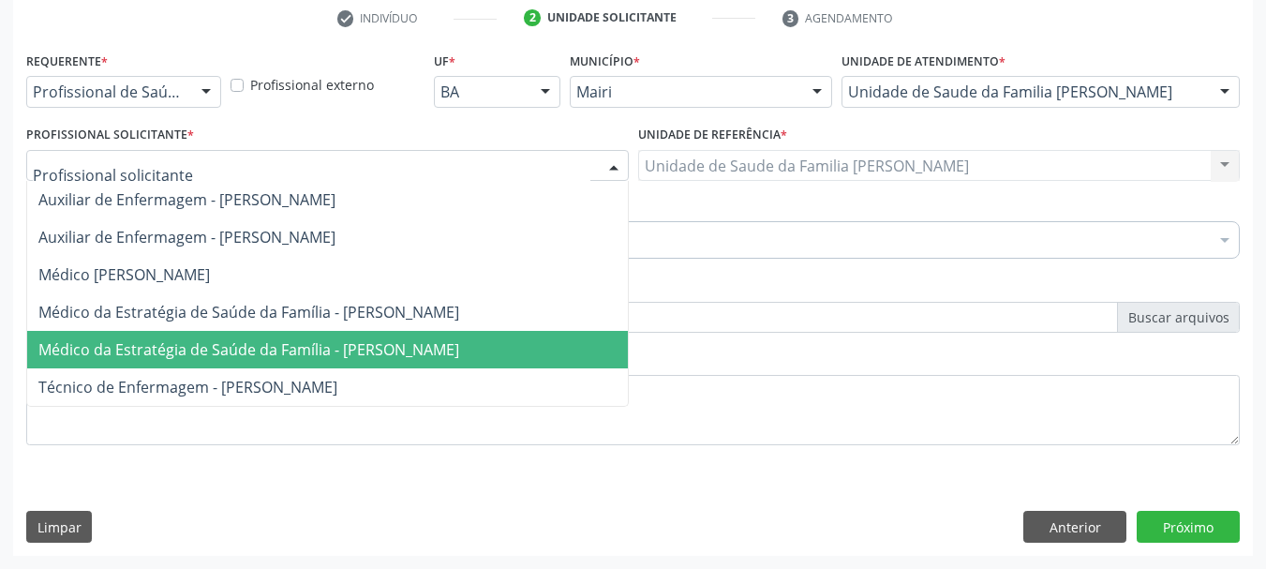
click at [412, 348] on span "Médico da Estratégia de Saúde da Família - [PERSON_NAME]" at bounding box center [248, 349] width 421 height 21
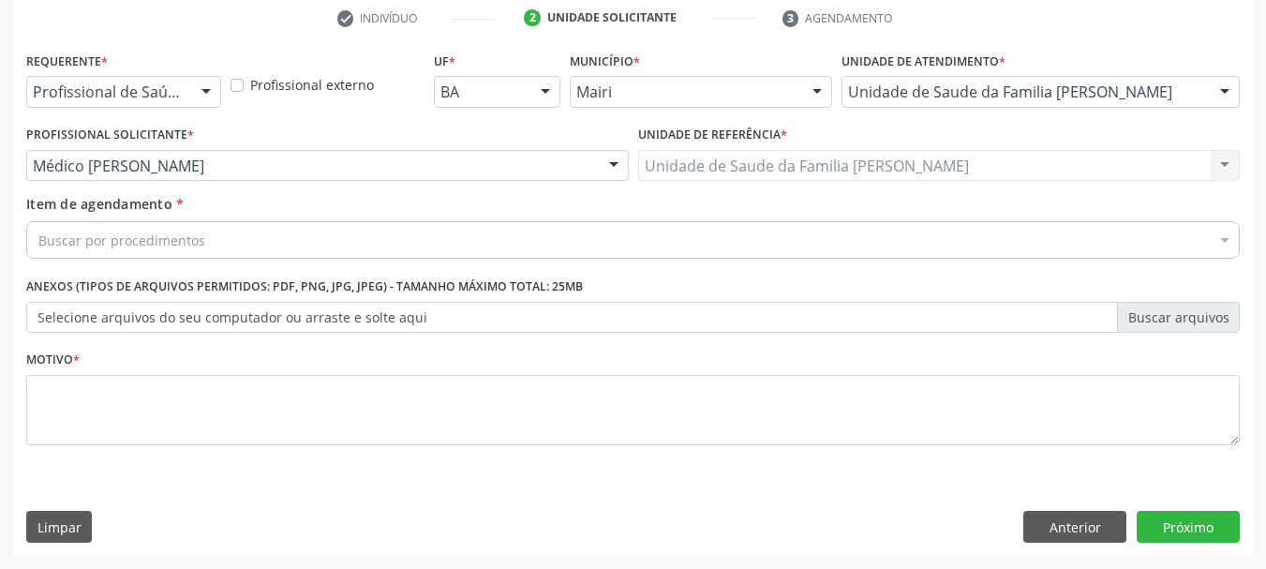
click at [406, 319] on label "Selecione arquivos do seu computador ou arraste e solte aqui" at bounding box center [633, 318] width 1214 height 32
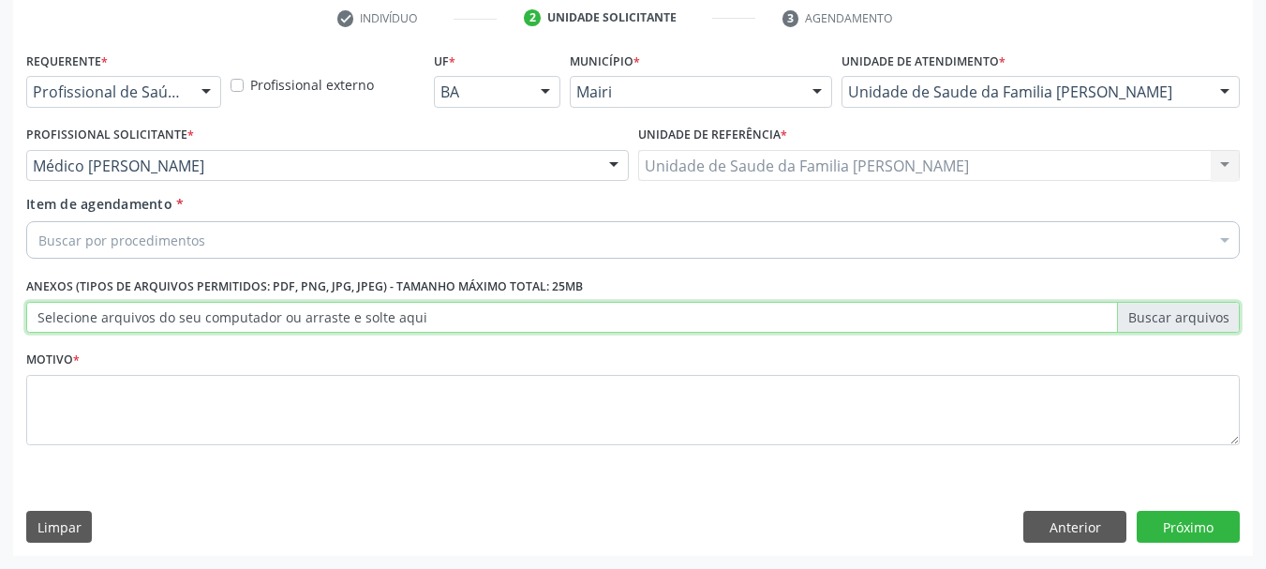
click at [406, 319] on input "Selecione arquivos do seu computador ou arraste e solte aqui" at bounding box center [633, 318] width 1214 height 32
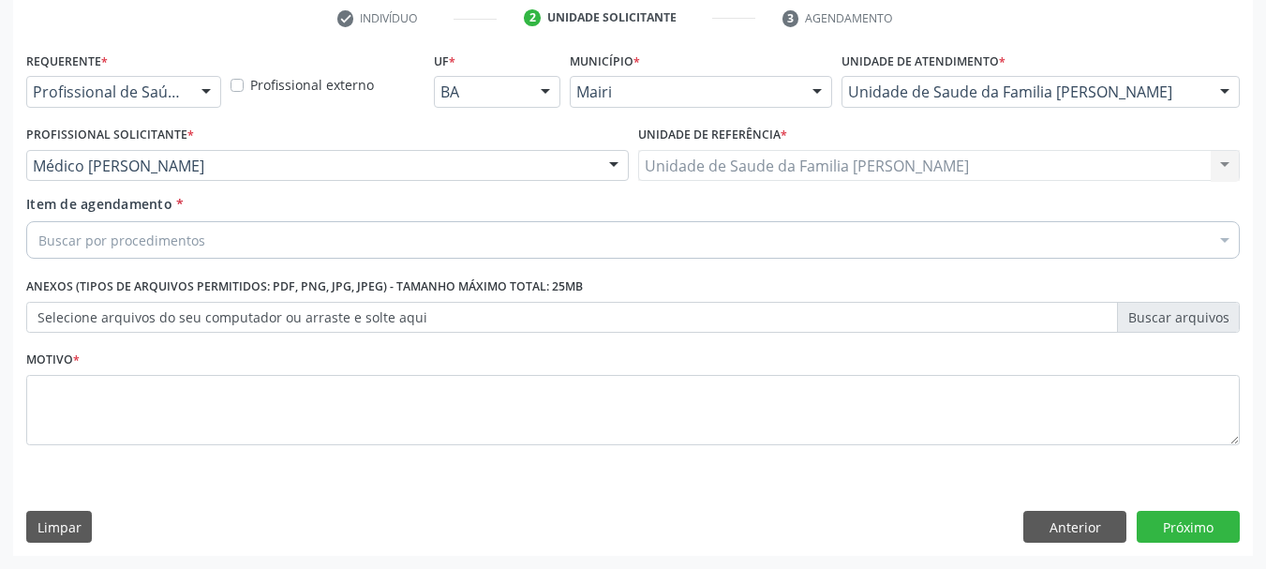
click at [613, 322] on label "Selecione arquivos do seu computador ou arraste e solte aqui" at bounding box center [633, 318] width 1214 height 32
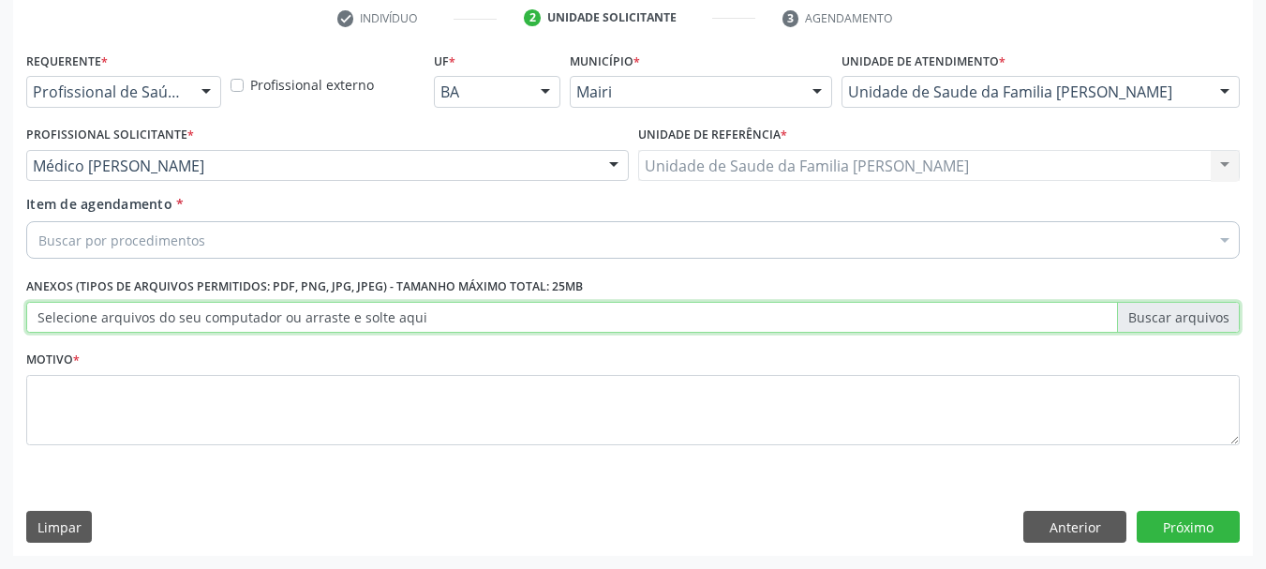
click at [613, 322] on input "Selecione arquivos do seu computador ou arraste e solte aqui" at bounding box center [633, 318] width 1214 height 32
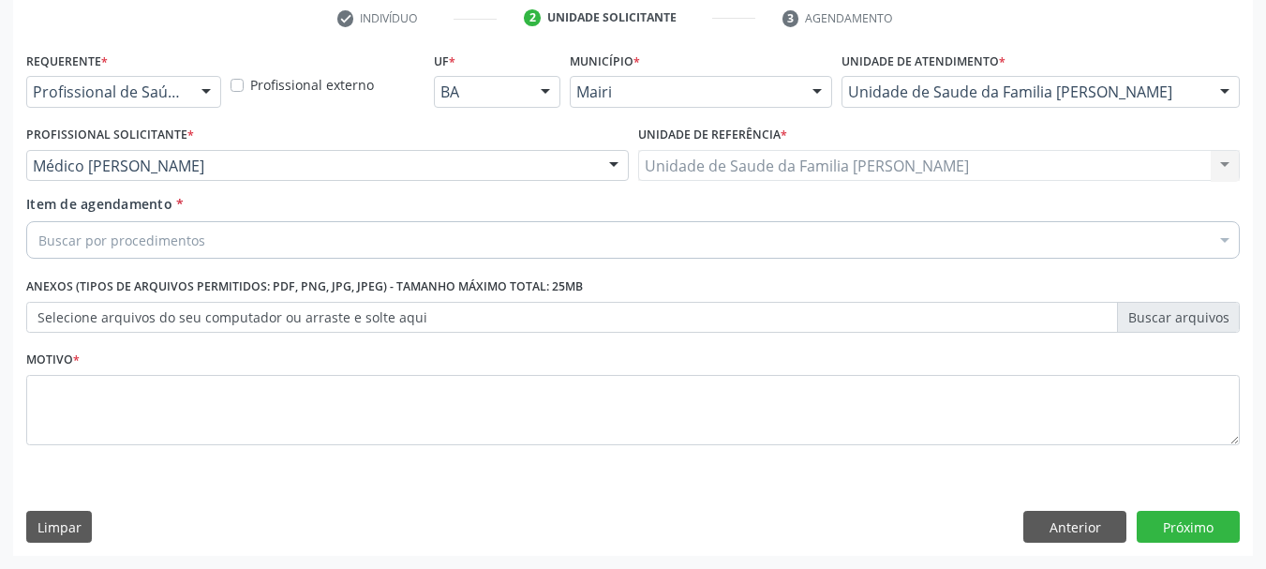
click at [621, 236] on div "Buscar por procedimentos" at bounding box center [633, 239] width 1214 height 37
click at [0, 0] on div "0604320124 - Abatacepte 250 mg injetável (por frasco ampola)." at bounding box center [0, 0] width 0 height 0
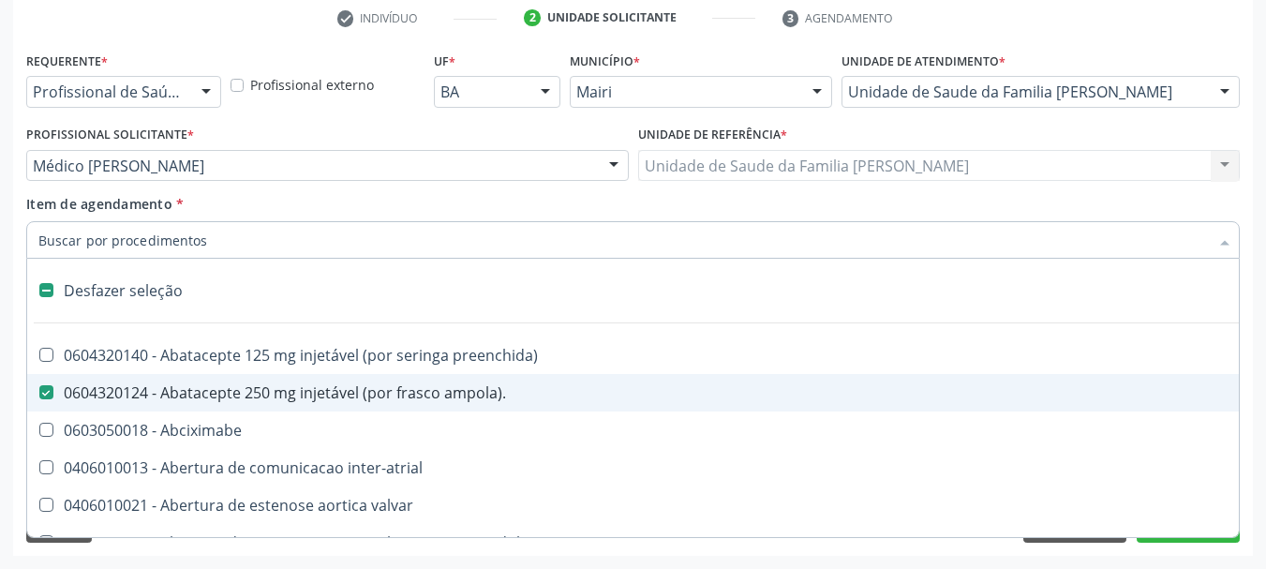
click at [47, 391] on ampola\)\ at bounding box center [46, 392] width 14 height 14
click at [39, 391] on ampola\)\ "checkbox" at bounding box center [33, 392] width 12 height 12
checkbox ampola\)\ "false"
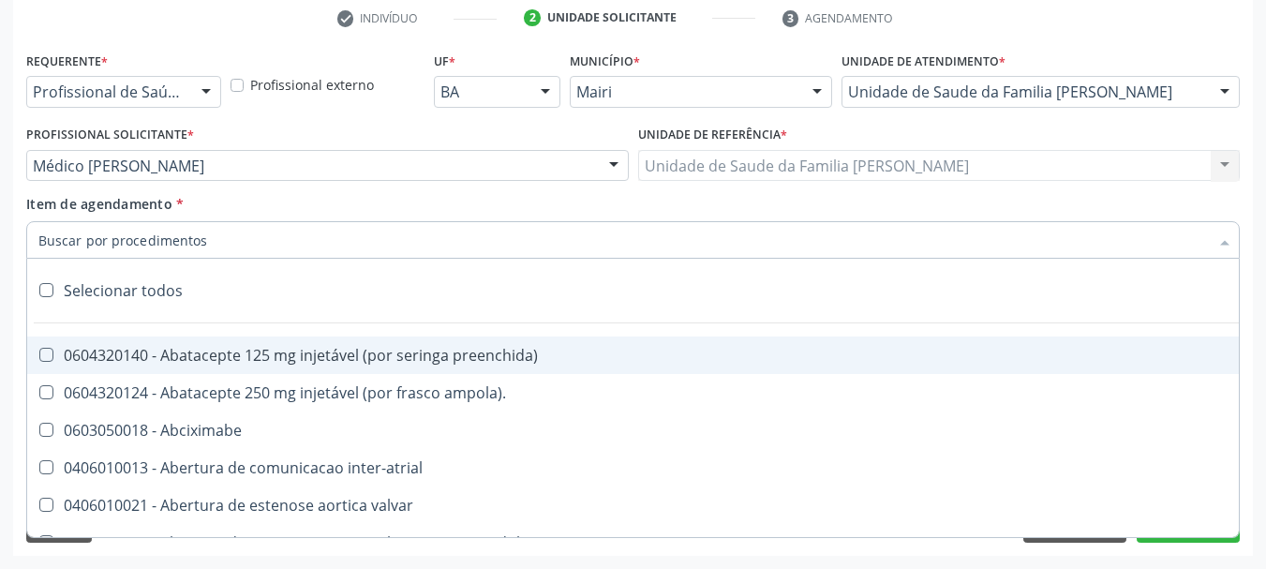
click at [200, 248] on input "Item de agendamento *" at bounding box center [623, 239] width 1171 height 37
click at [203, 243] on input "Item de agendamento *" at bounding box center [623, 239] width 1171 height 37
type input "ultras"
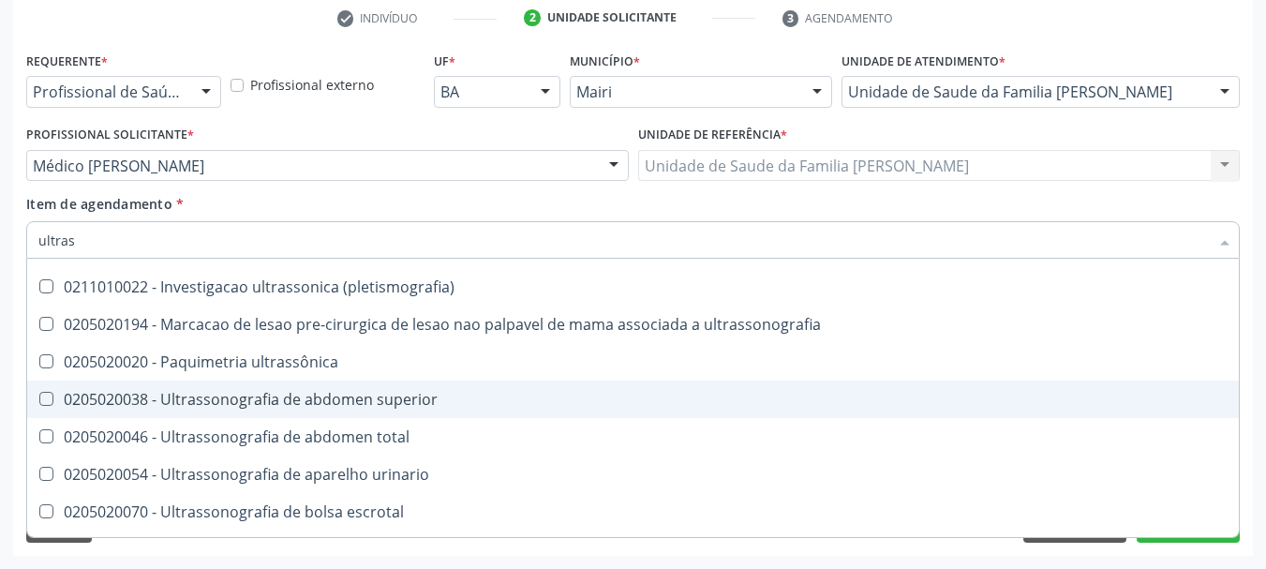
scroll to position [94, 0]
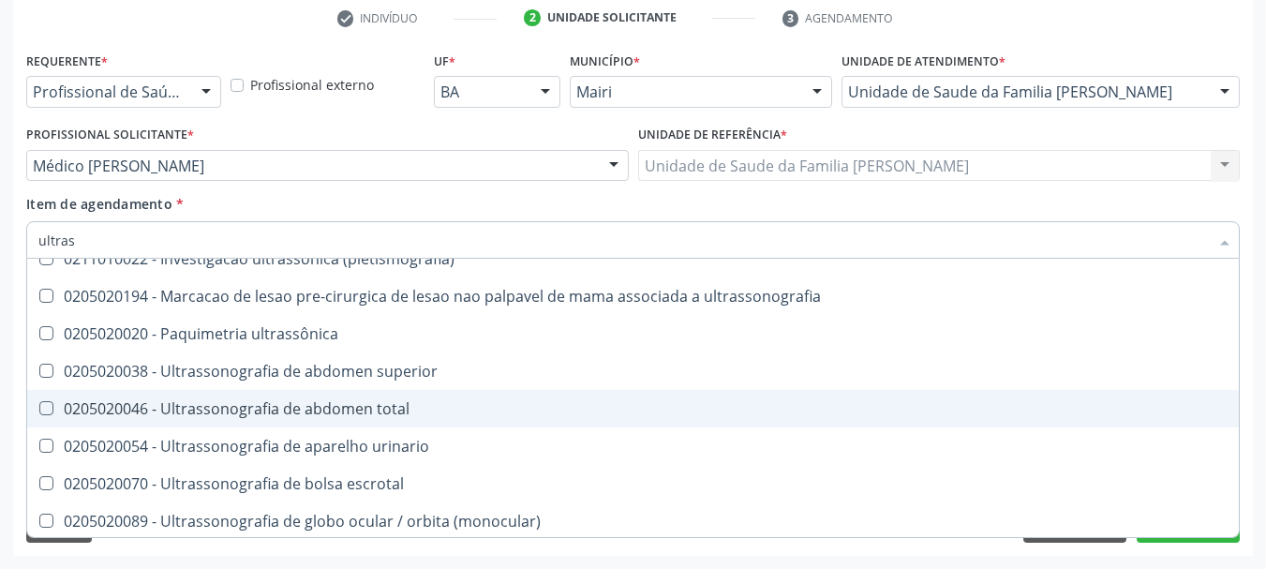
click at [243, 409] on div "0205020046 - Ultrassonografia de abdomen total" at bounding box center [633, 408] width 1190 height 15
checkbox total "true"
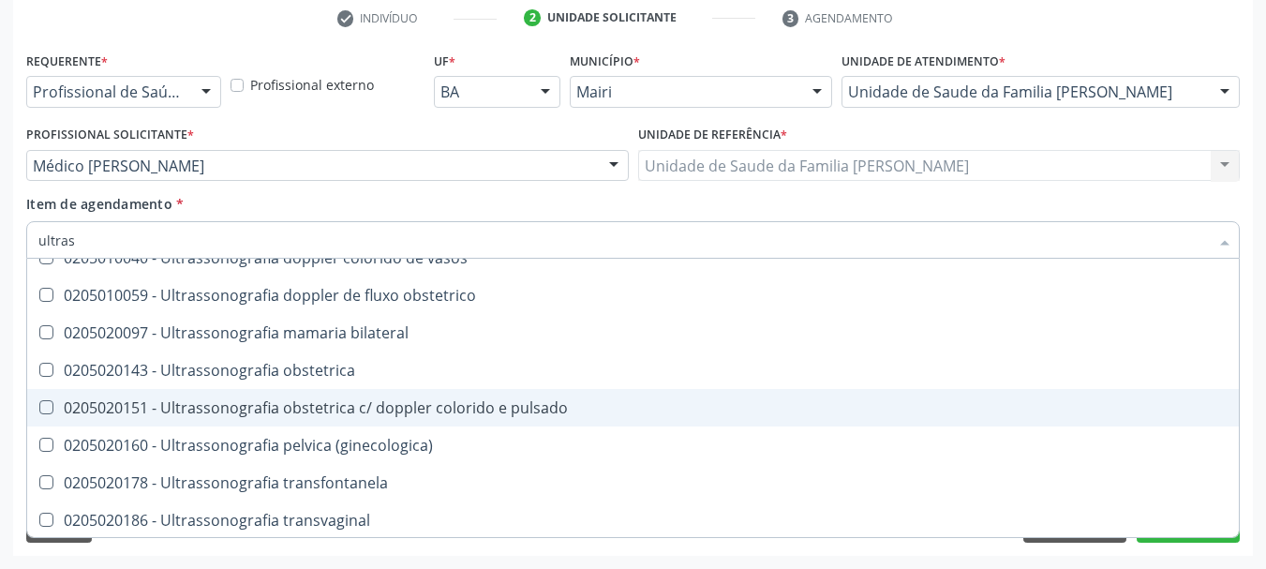
scroll to position [584, 0]
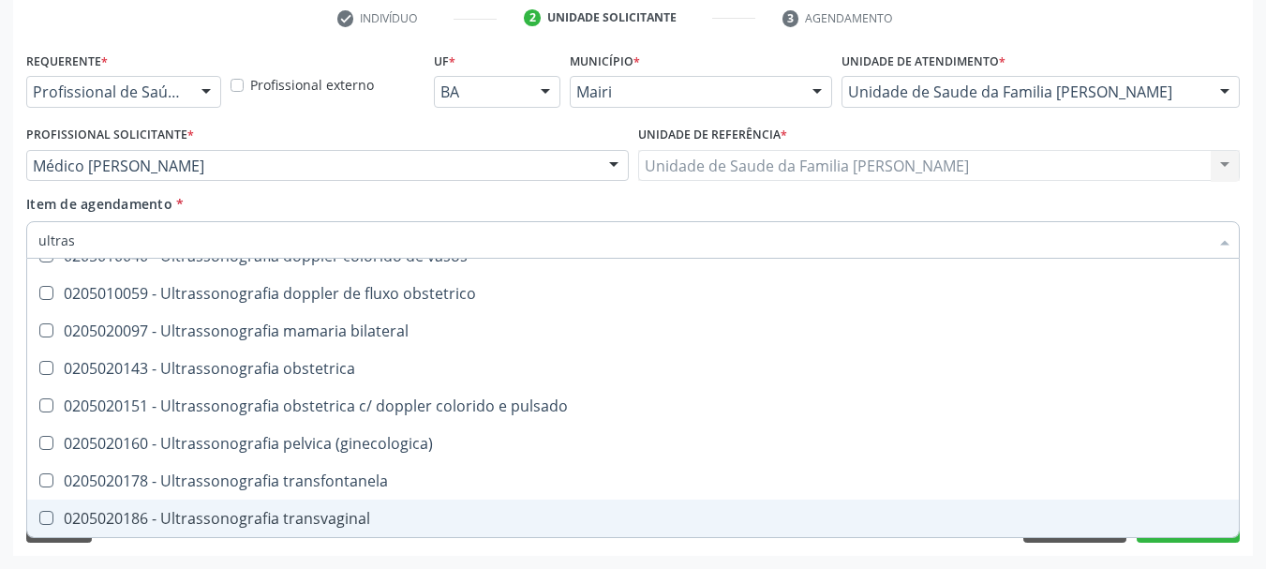
click at [1164, 543] on div "Requerente * Profissional de Saúde Profissional de Saúde Paciente Nenhum result…" at bounding box center [633, 301] width 1240 height 509
checkbox x "true"
checkbox total "false"
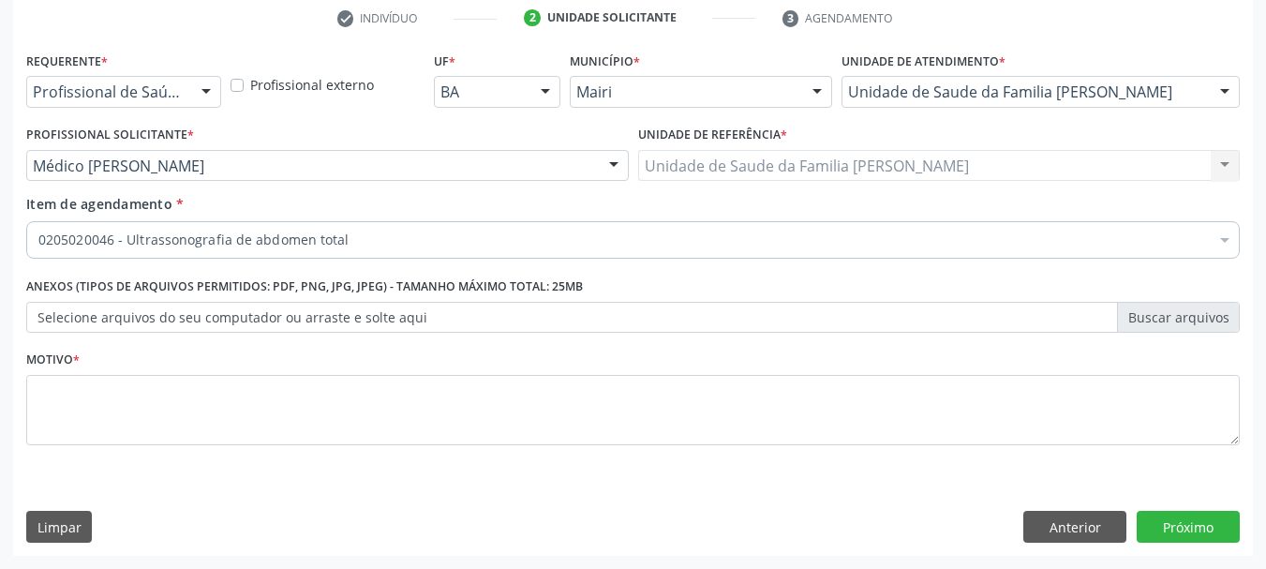
scroll to position [0, 0]
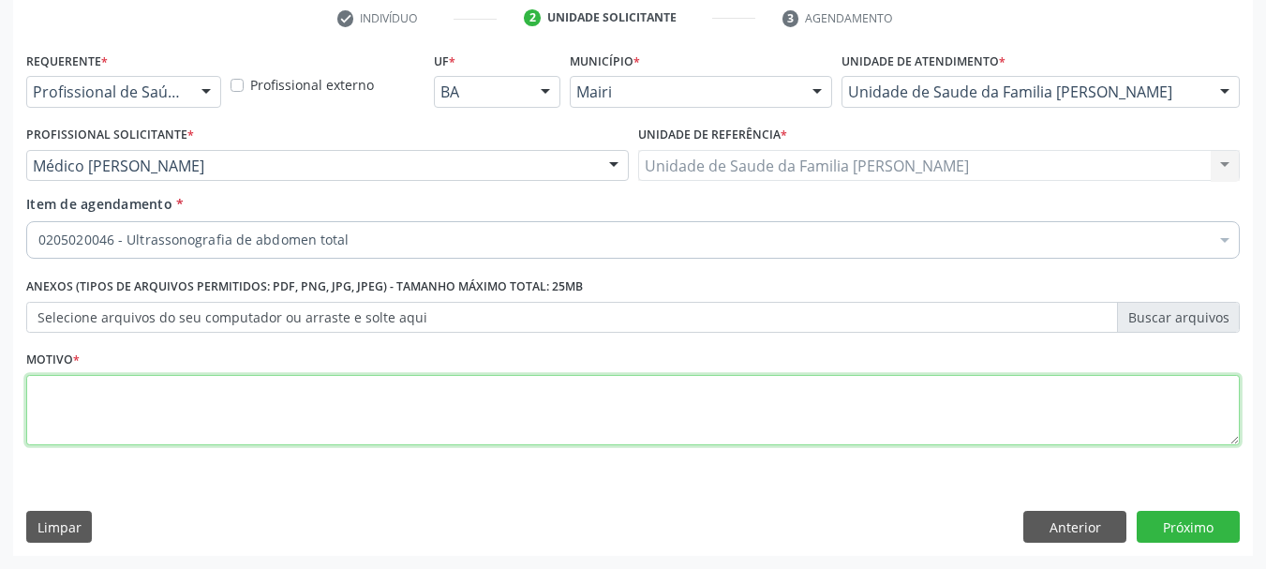
click at [643, 401] on textarea at bounding box center [633, 410] width 1214 height 71
type textarea "[MEDICAL_DATA] [MEDICAL_DATA]"
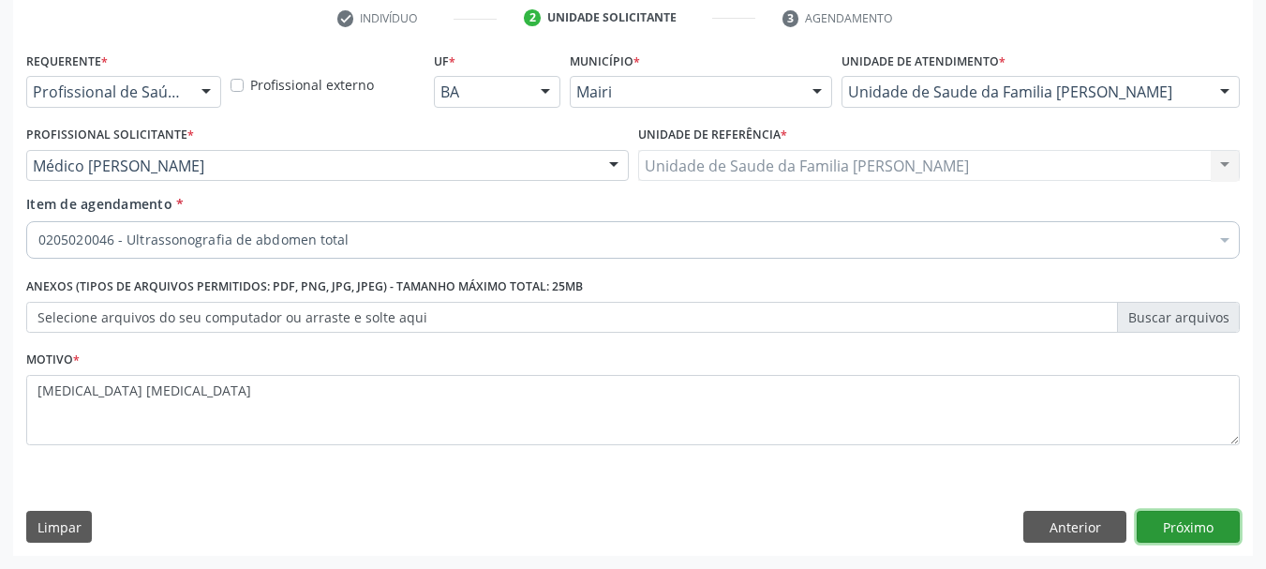
click at [1169, 526] on button "Próximo" at bounding box center [1188, 527] width 103 height 32
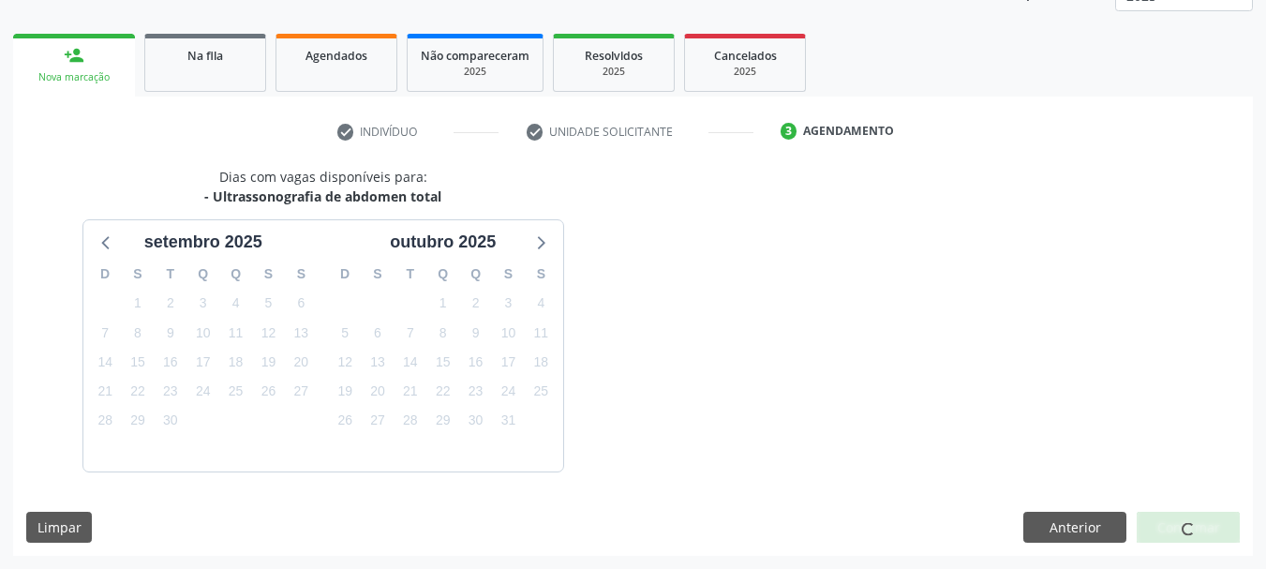
scroll to position [302, 0]
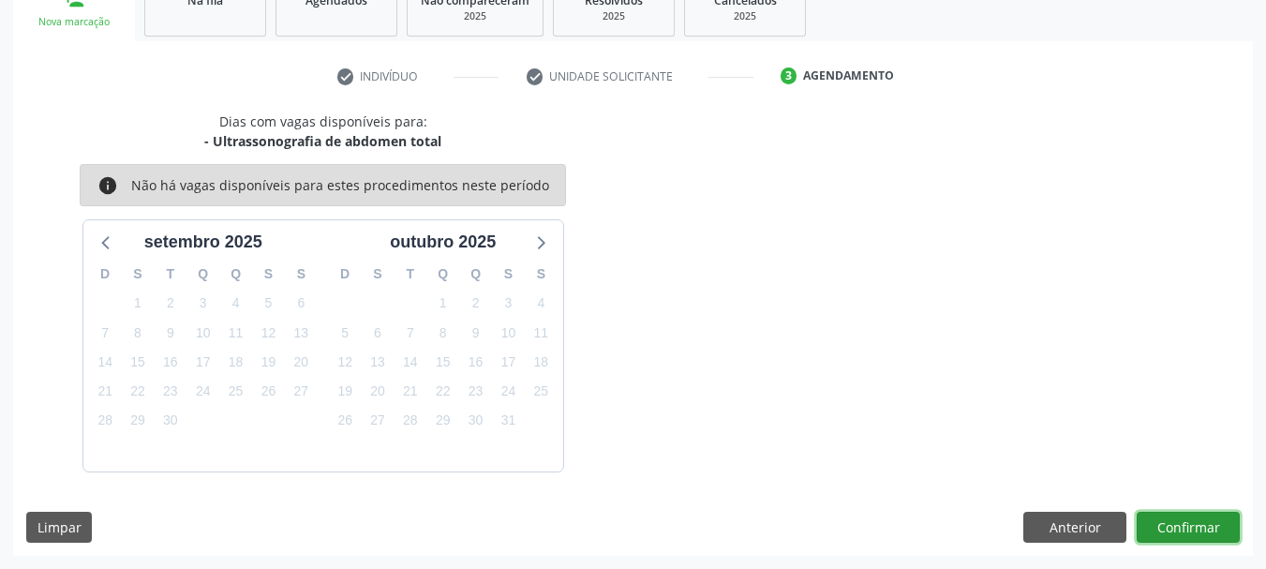
click at [1169, 526] on button "Confirmar" at bounding box center [1188, 528] width 103 height 32
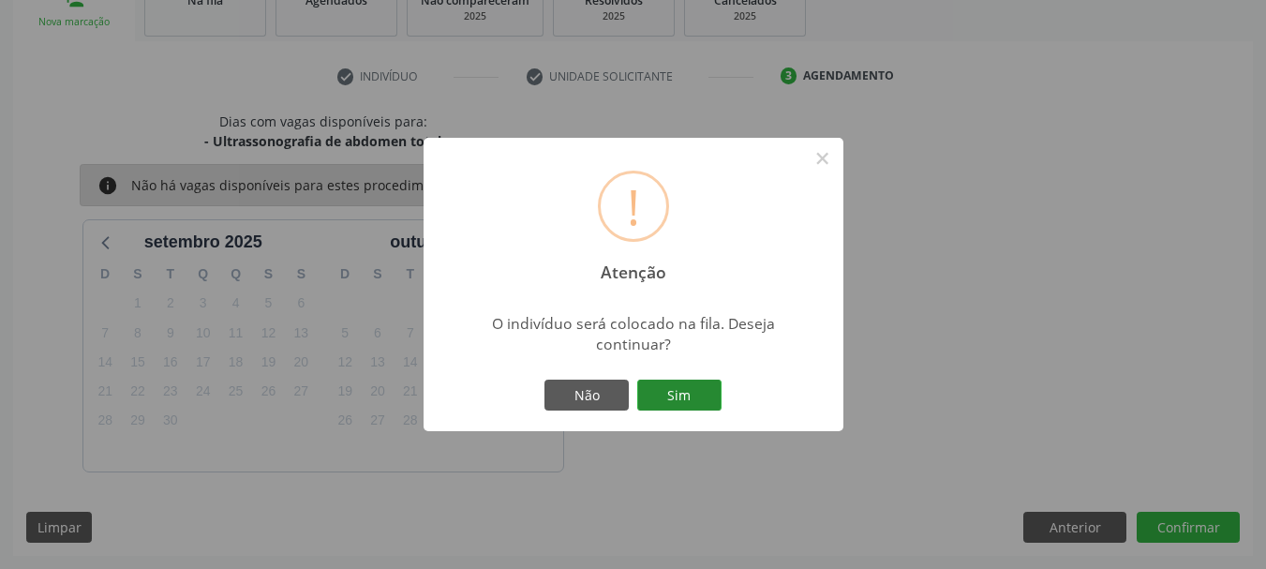
click at [666, 394] on button "Sim" at bounding box center [679, 396] width 84 height 32
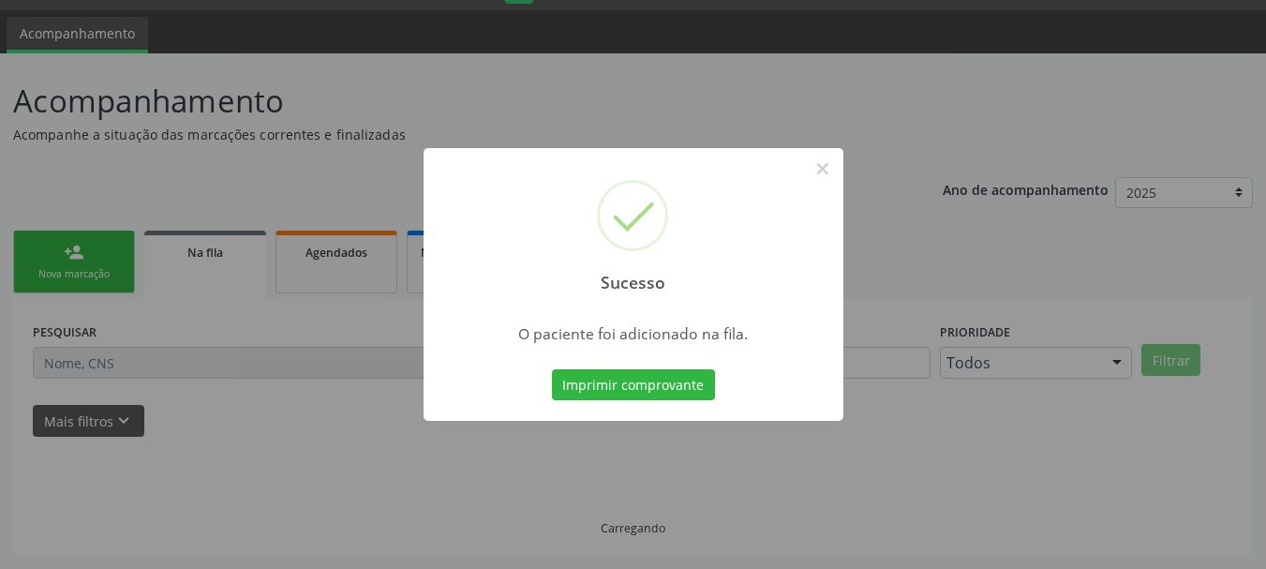
scroll to position [50, 0]
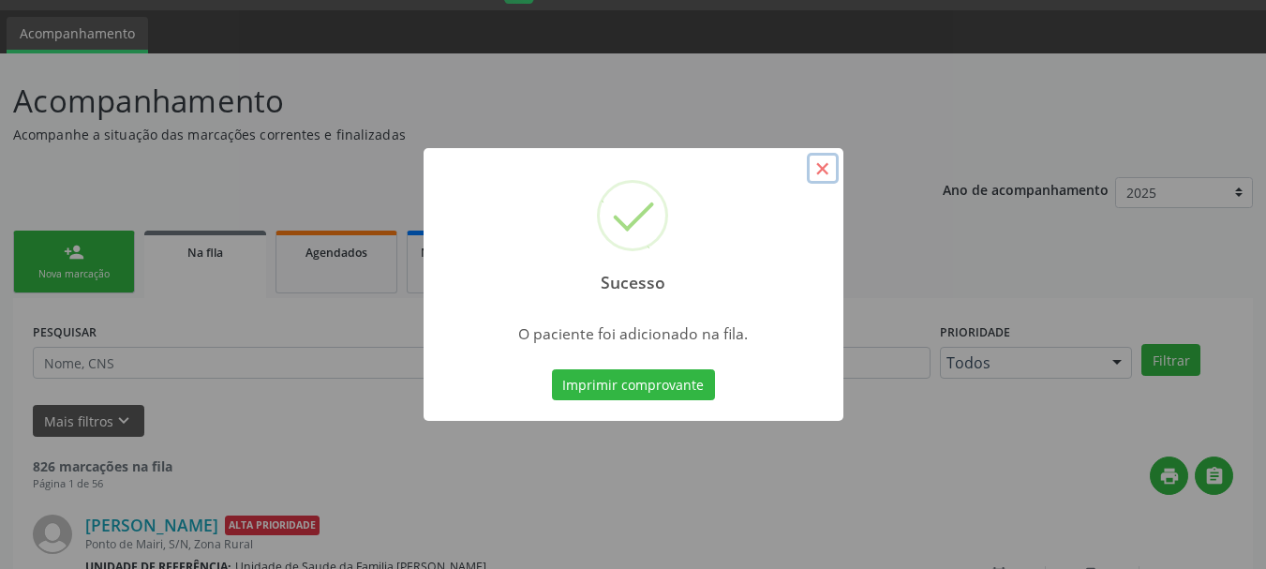
click at [816, 170] on button "×" at bounding box center [823, 169] width 32 height 32
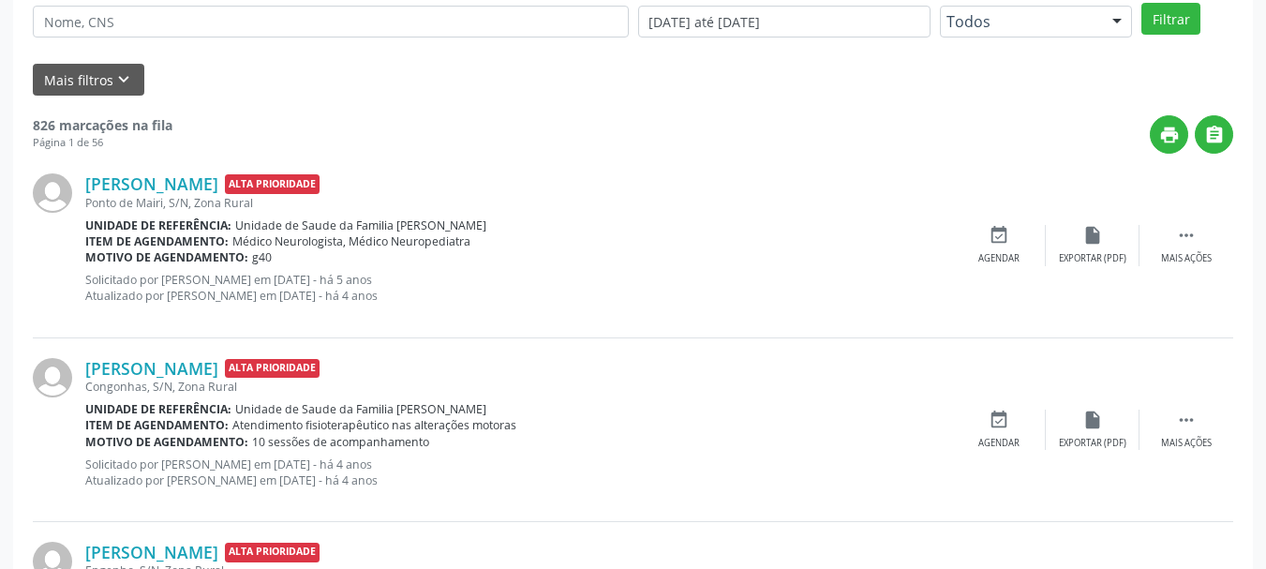
scroll to position [0, 0]
